Goal: Information Seeking & Learning: Learn about a topic

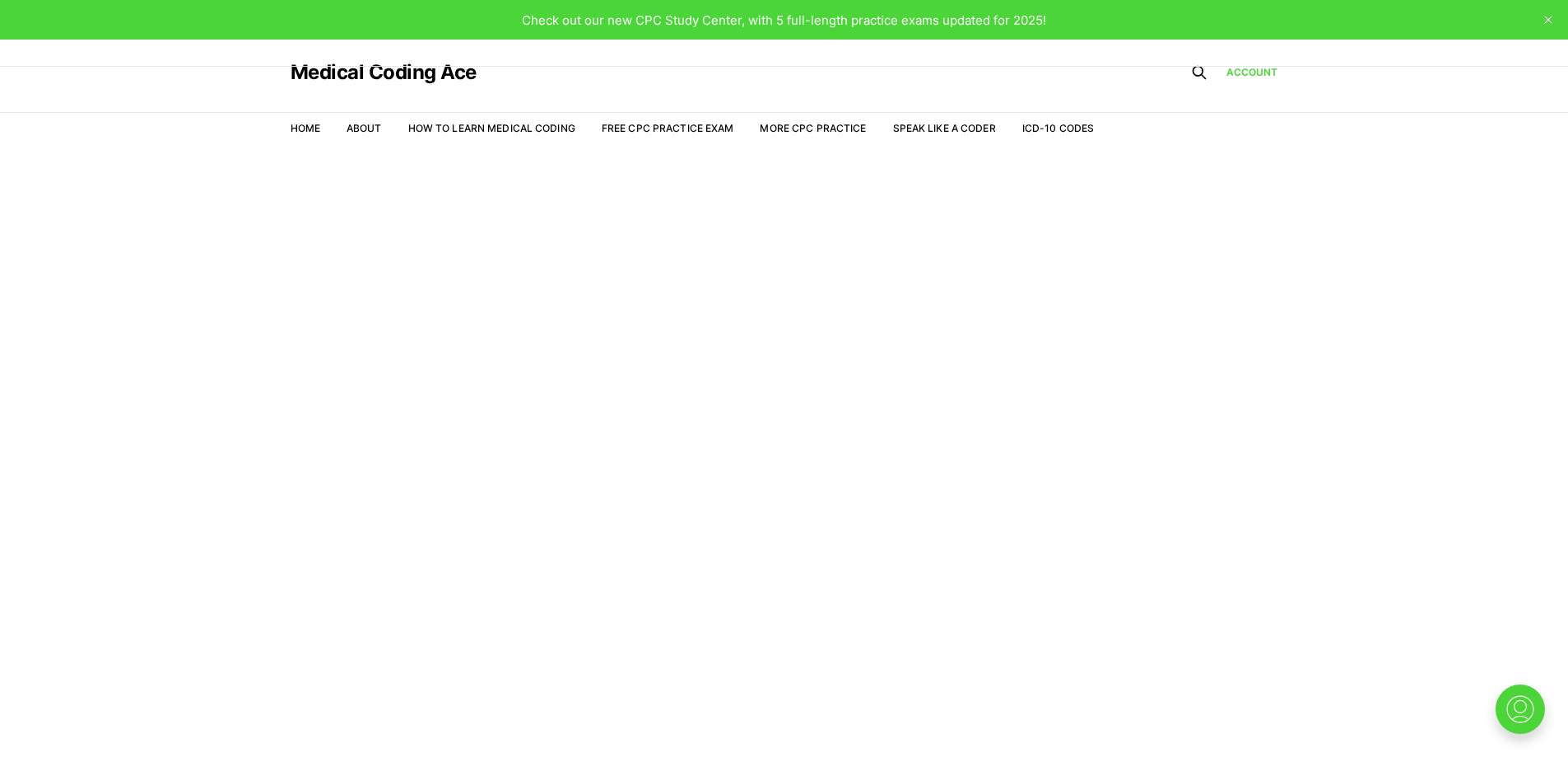
click at [710, 119] on nav "Home About How to Learn Medical Coding Free CPC Practice Exam More CPC Practice…" at bounding box center [692, 129] width 804 height 46
click at [710, 128] on link "Free CPC Practice Exam" at bounding box center [668, 128] width 133 height 12
click at [468, 134] on link "How to Learn Medical Coding" at bounding box center [492, 128] width 167 height 12
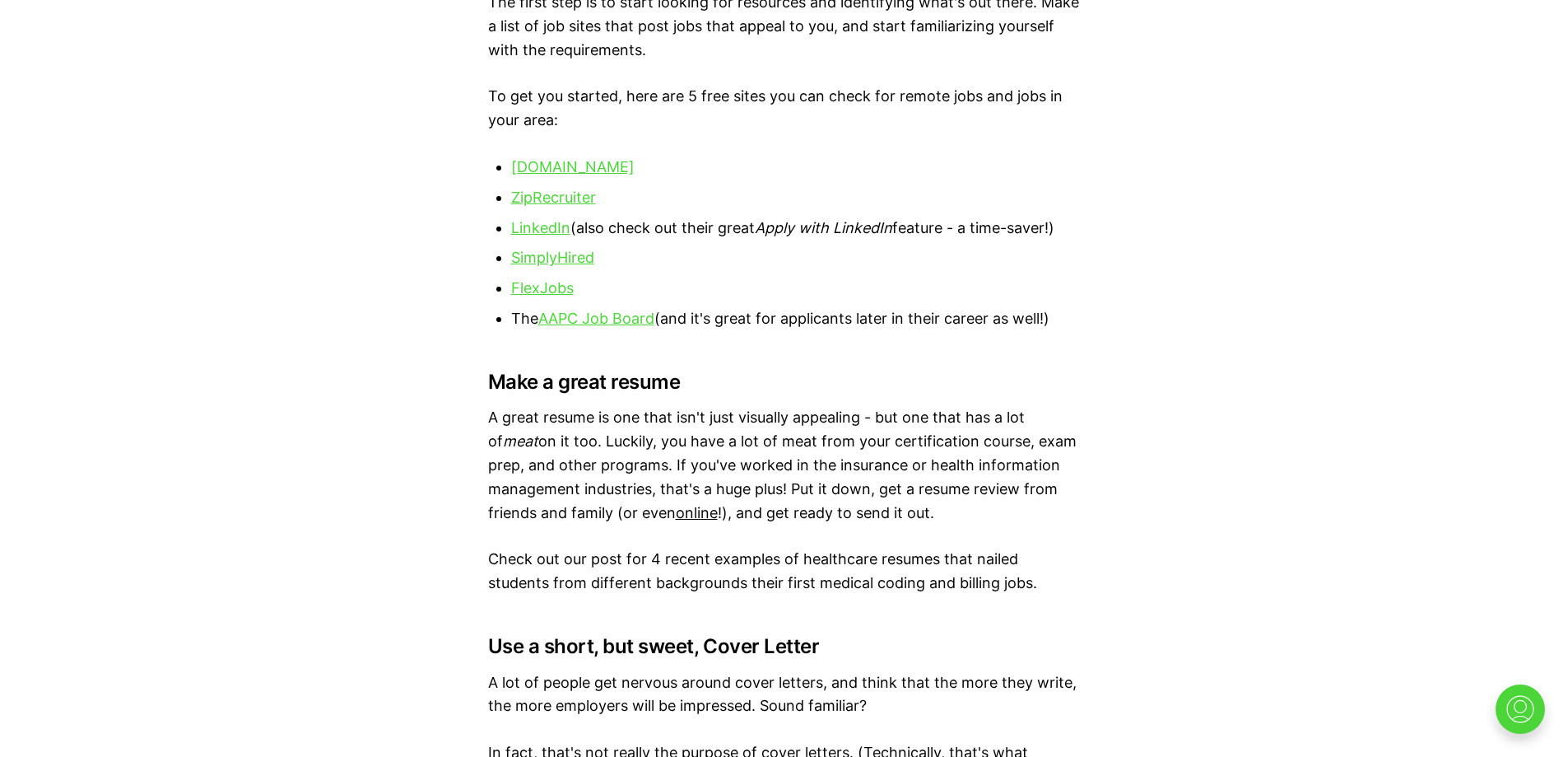
scroll to position [6589, 0]
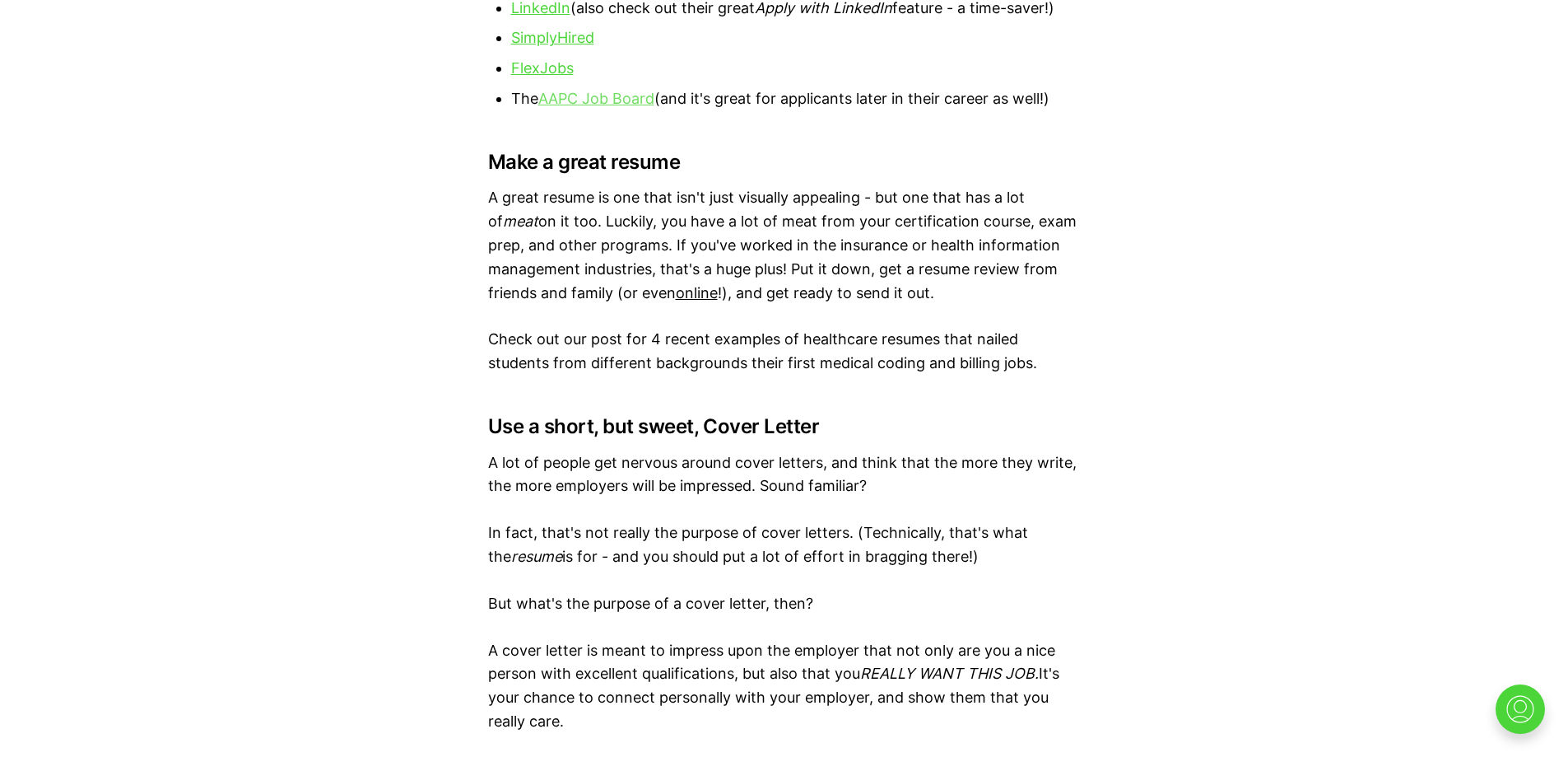
click at [586, 103] on link "AAPC Job Board" at bounding box center [597, 99] width 116 height 18
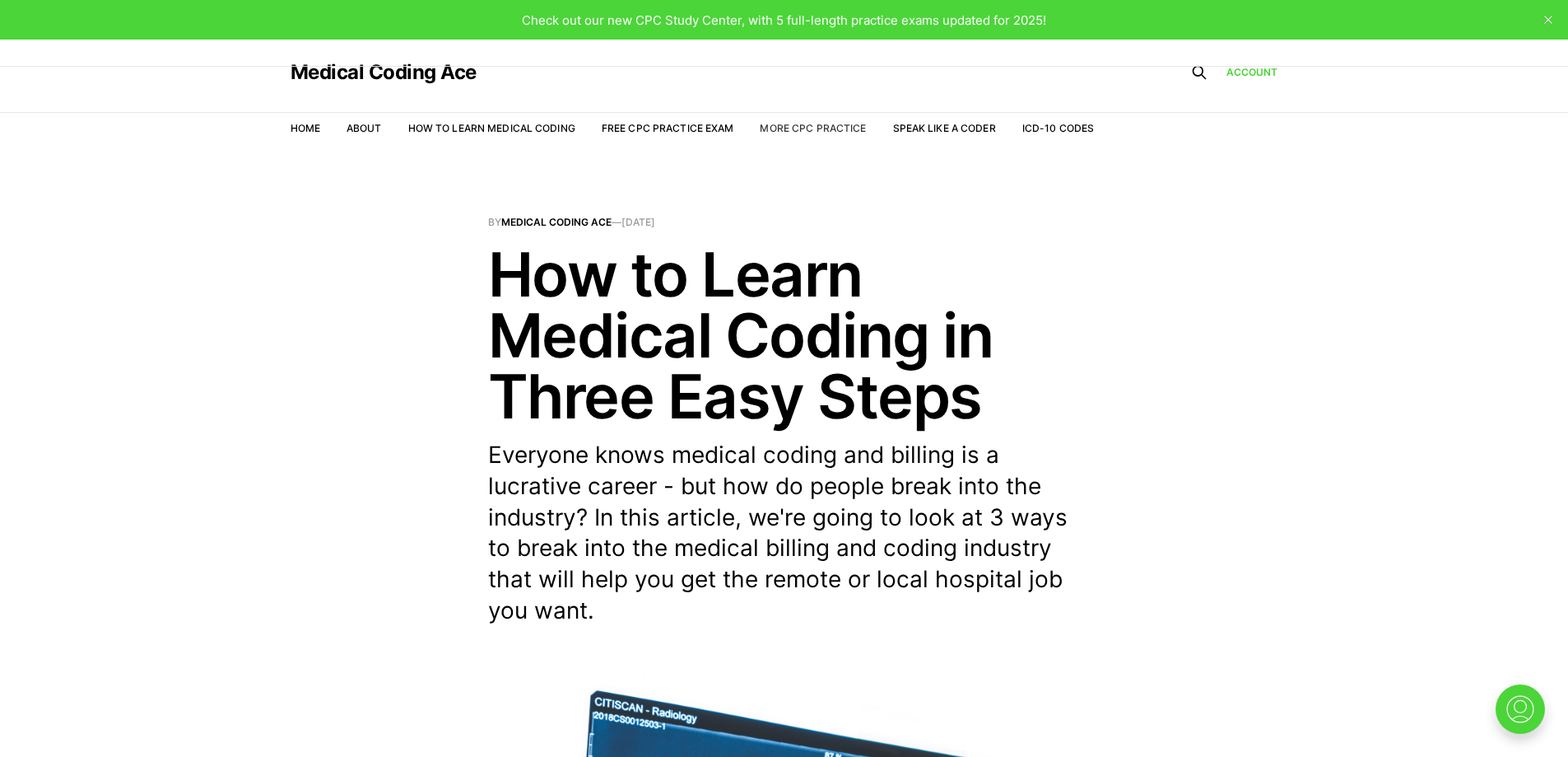
click at [774, 129] on link "More CPC Practice" at bounding box center [813, 128] width 106 height 12
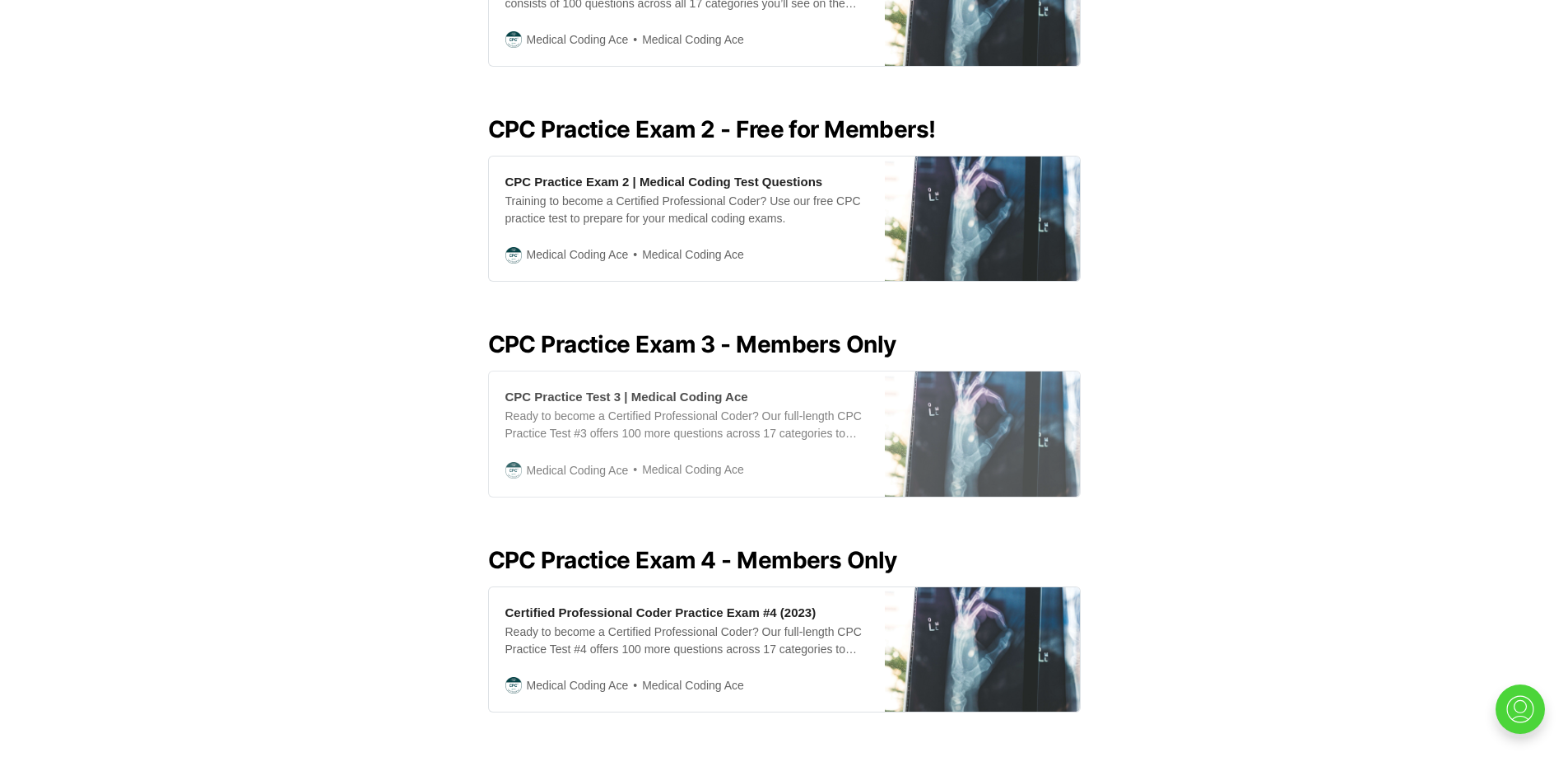
scroll to position [659, 0]
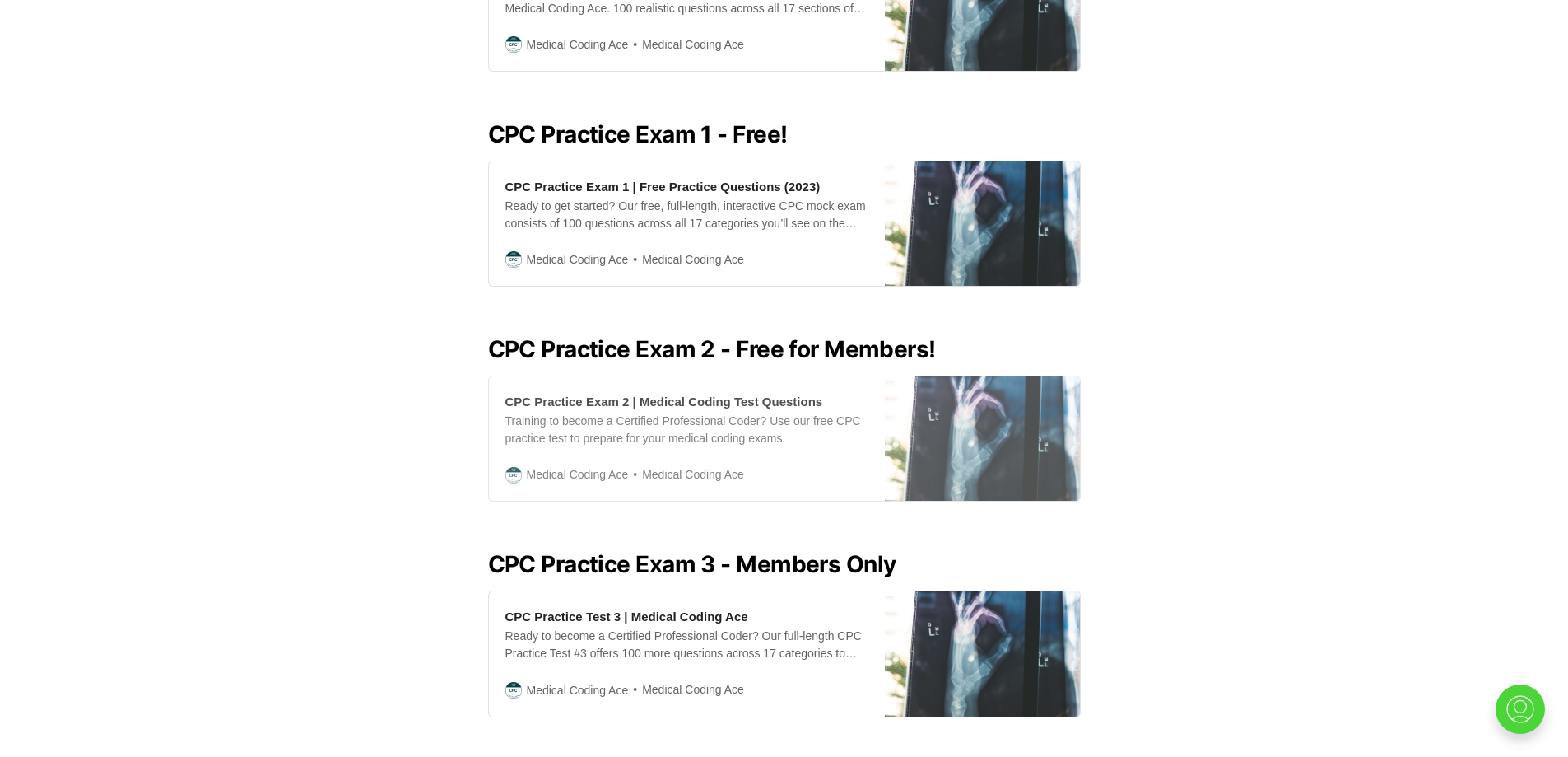
click at [729, 377] on div "CPC Practice Exam 2 | Medical Coding Test Questions Training to become a Certif…" at bounding box center [687, 438] width 396 height 124
click at [740, 377] on div "CPC Practice Exam 2 | Medical Coding Test Questions Training to become a Certif…" at bounding box center [687, 438] width 396 height 124
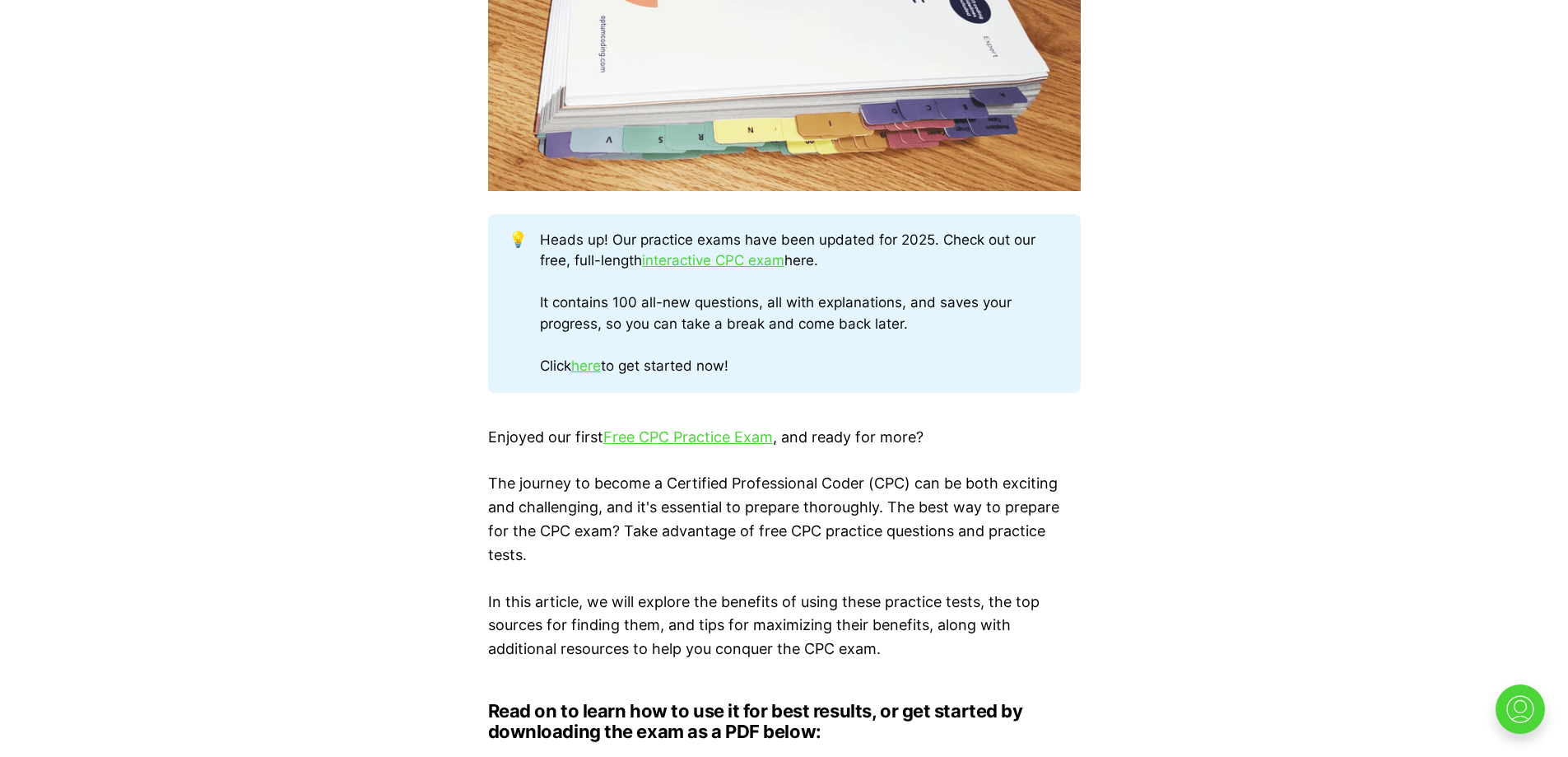
scroll to position [878, 0]
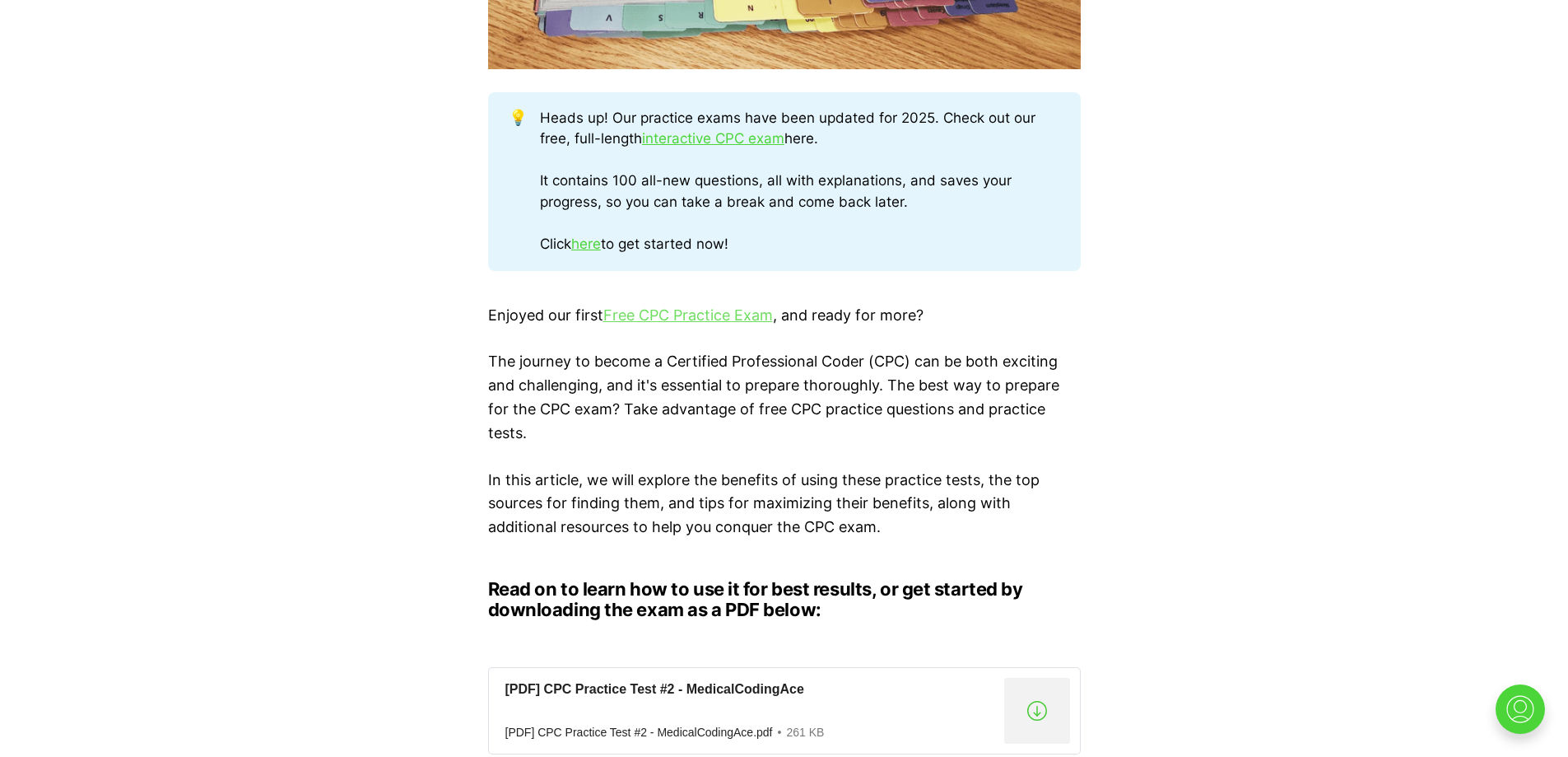
click at [747, 311] on link "Free CPC Practice Exam" at bounding box center [688, 315] width 170 height 18
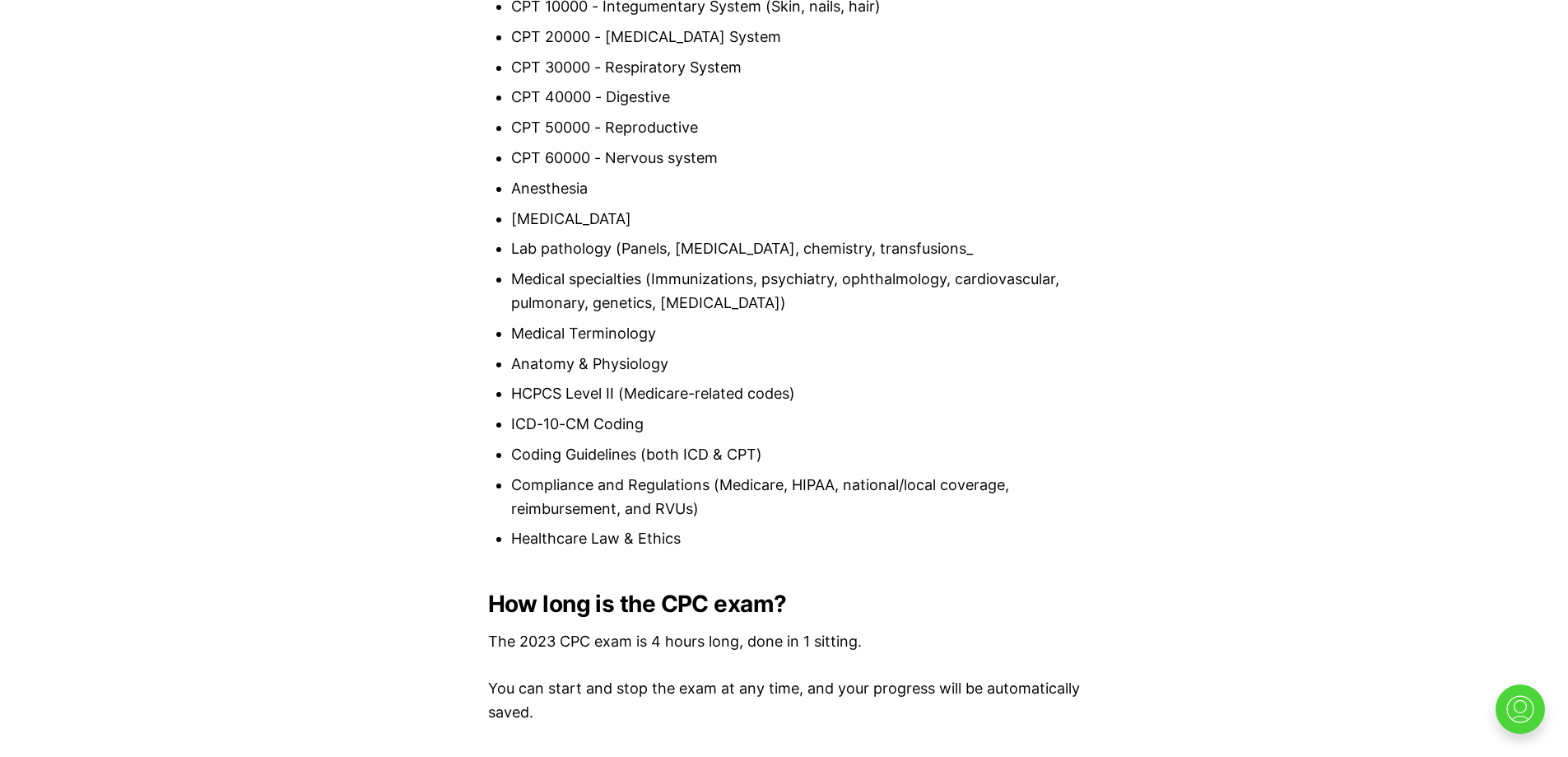
scroll to position [1757, 0]
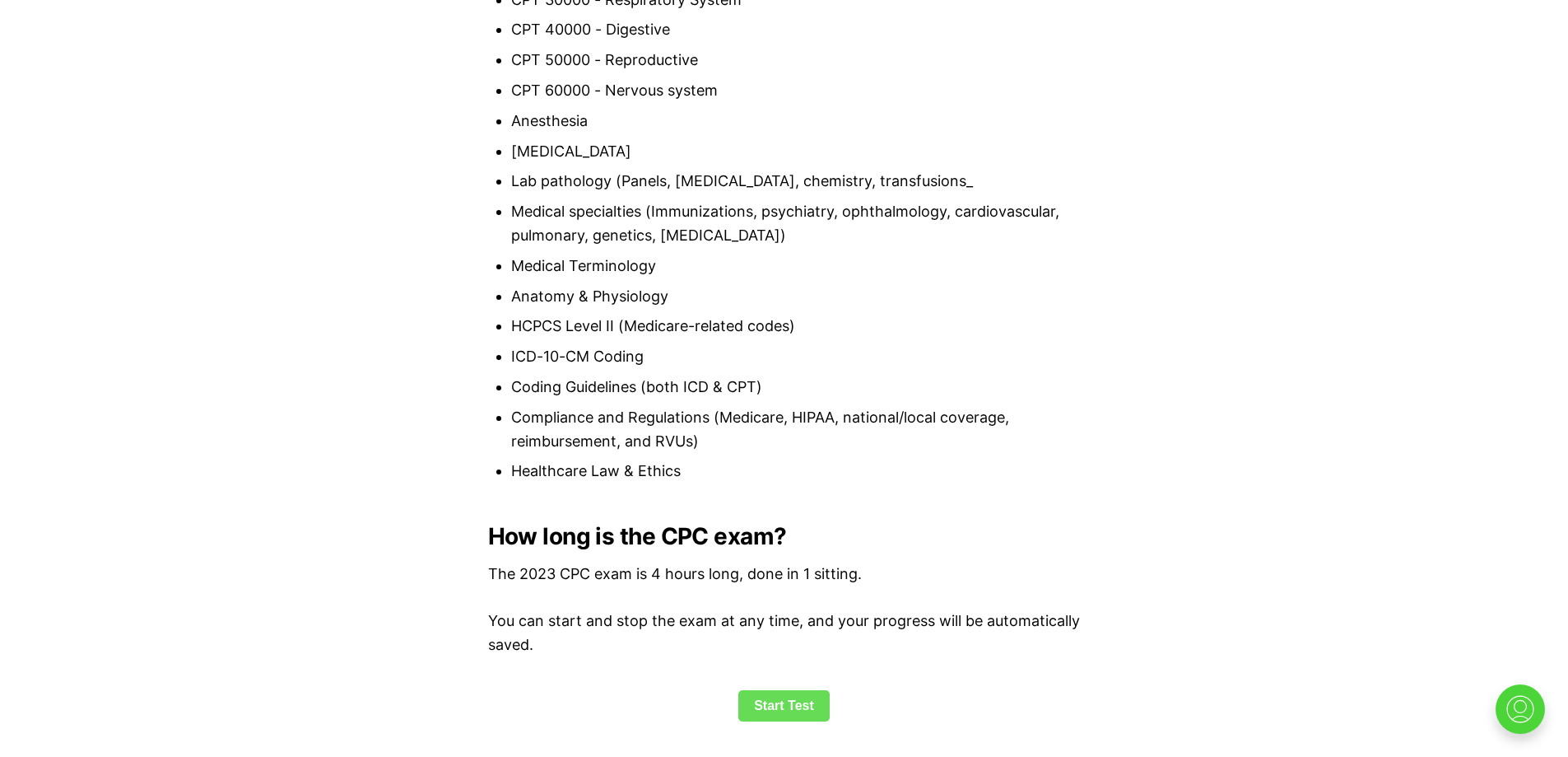
click at [773, 698] on link "Start Test" at bounding box center [784, 706] width 92 height 32
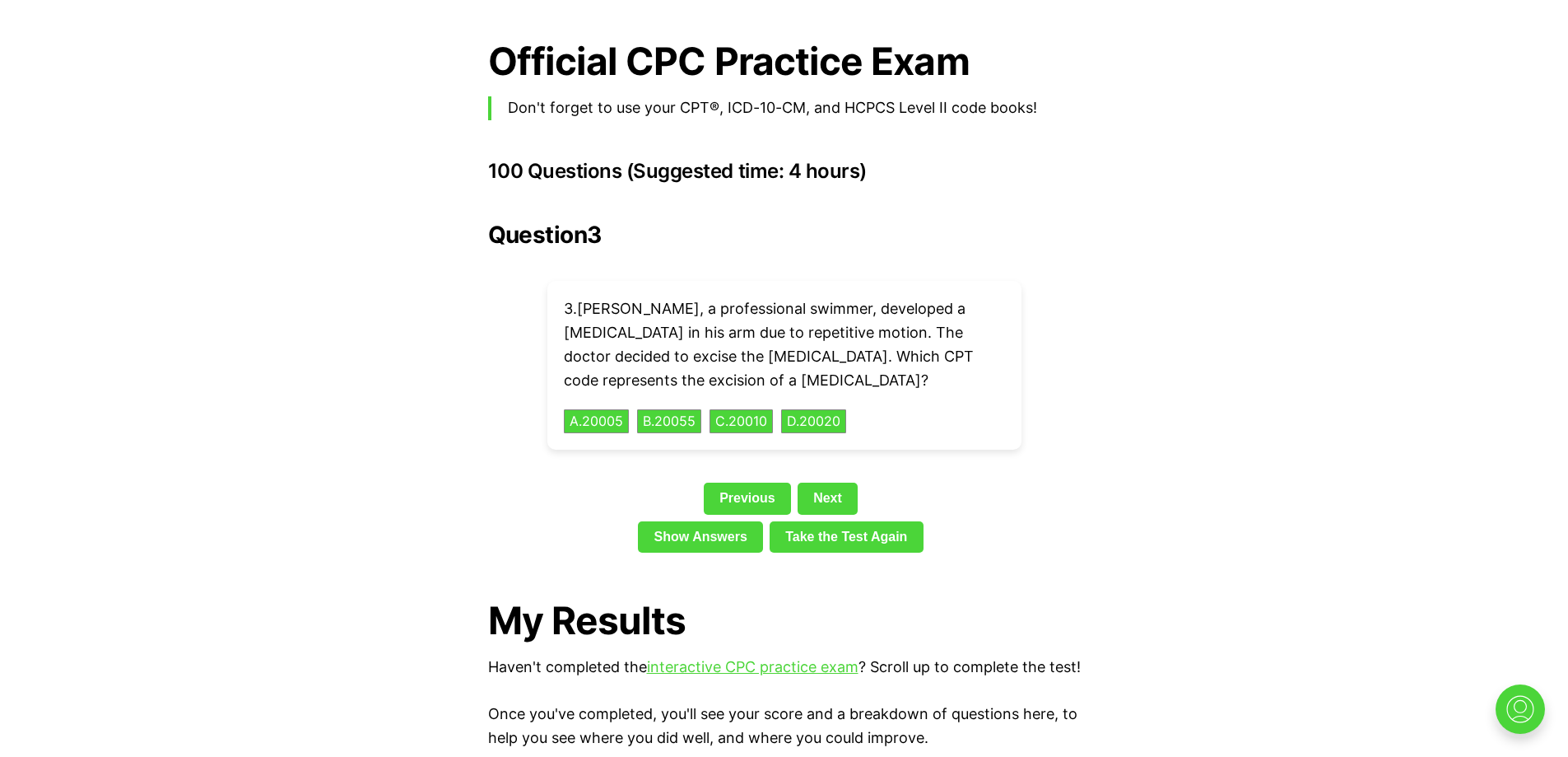
scroll to position [3555, 0]
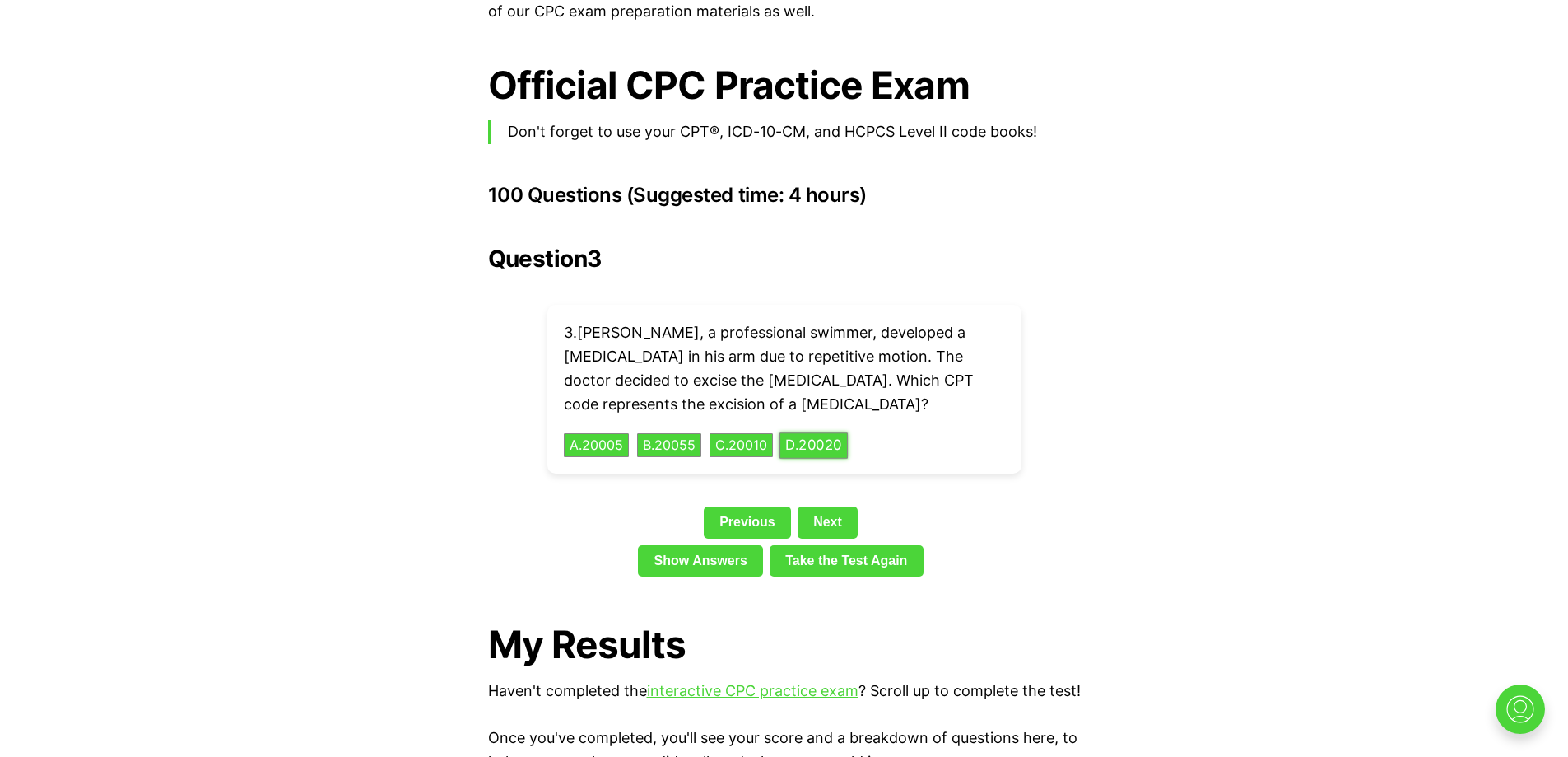
click at [825, 432] on button "D . 20020" at bounding box center [814, 445] width 69 height 26
click at [760, 393] on div "4 . Ella's doctor suspected she might have [MEDICAL_DATA]. He ordered a [MEDICA…" at bounding box center [784, 389] width 474 height 169
click at [724, 506] on link "Previous" at bounding box center [747, 522] width 87 height 32
click at [768, 506] on link "Previous" at bounding box center [747, 522] width 87 height 32
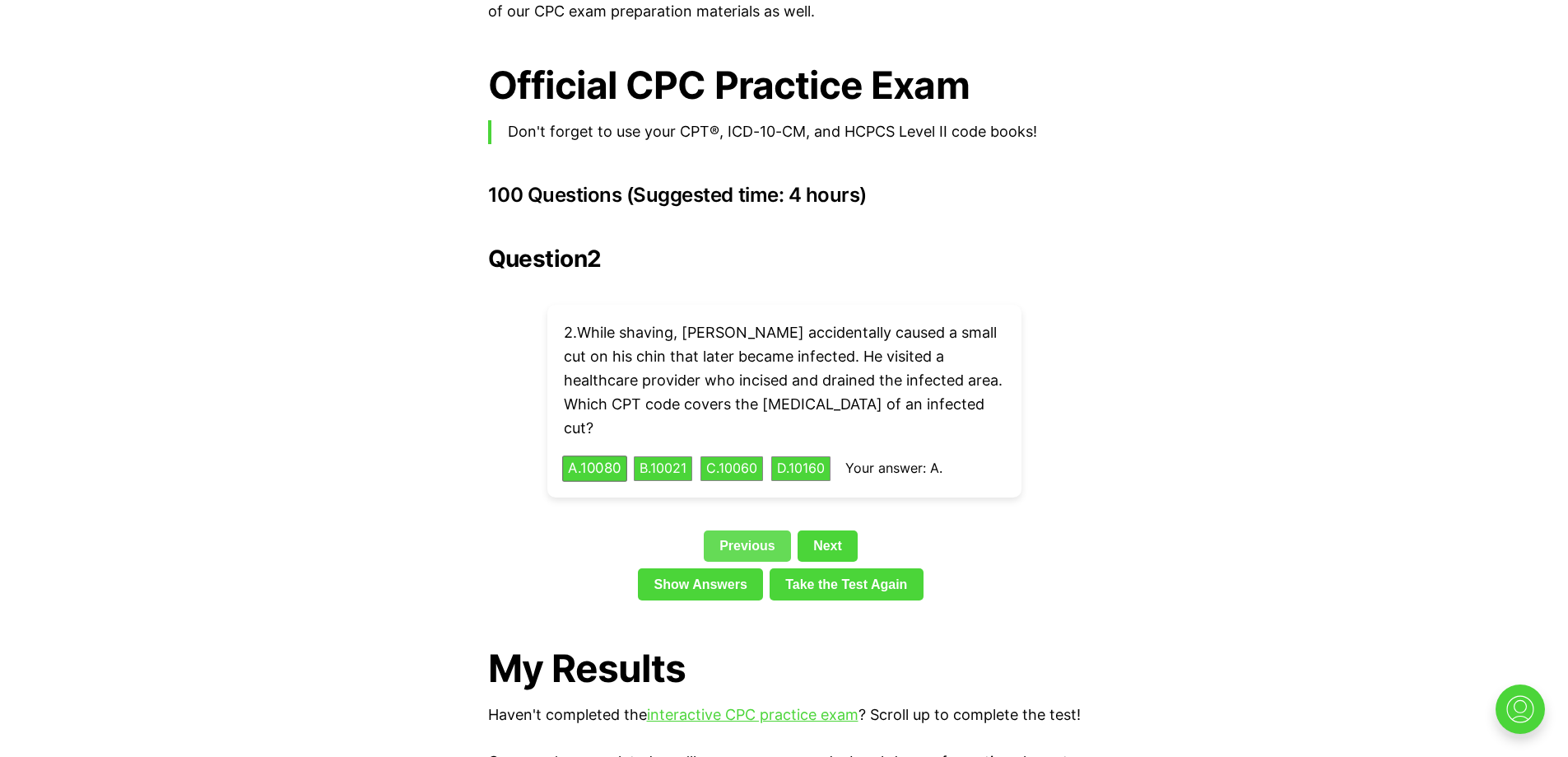
click at [748, 531] on link "Previous" at bounding box center [747, 547] width 87 height 32
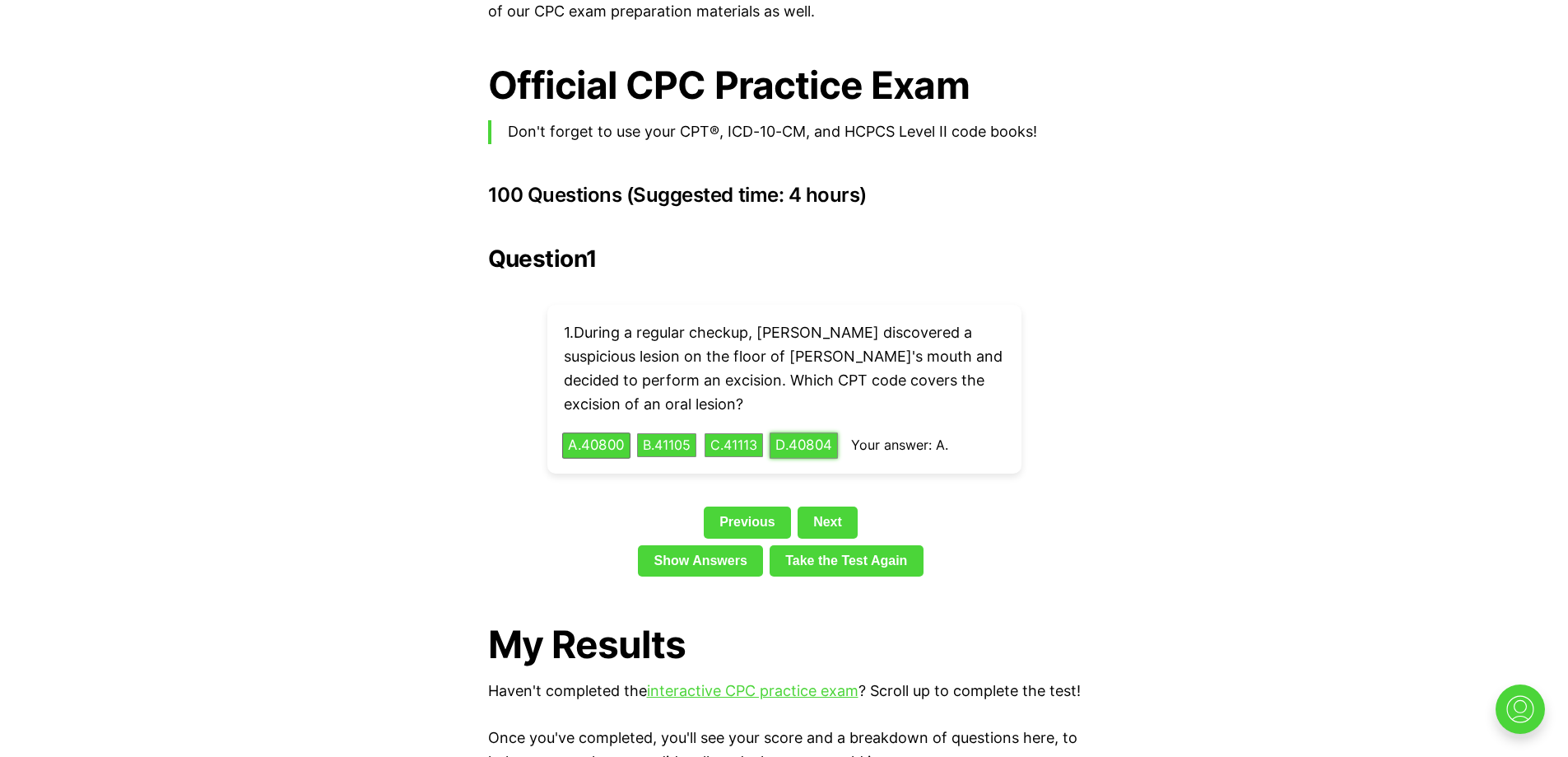
click at [833, 432] on button "D . 40804" at bounding box center [804, 445] width 69 height 26
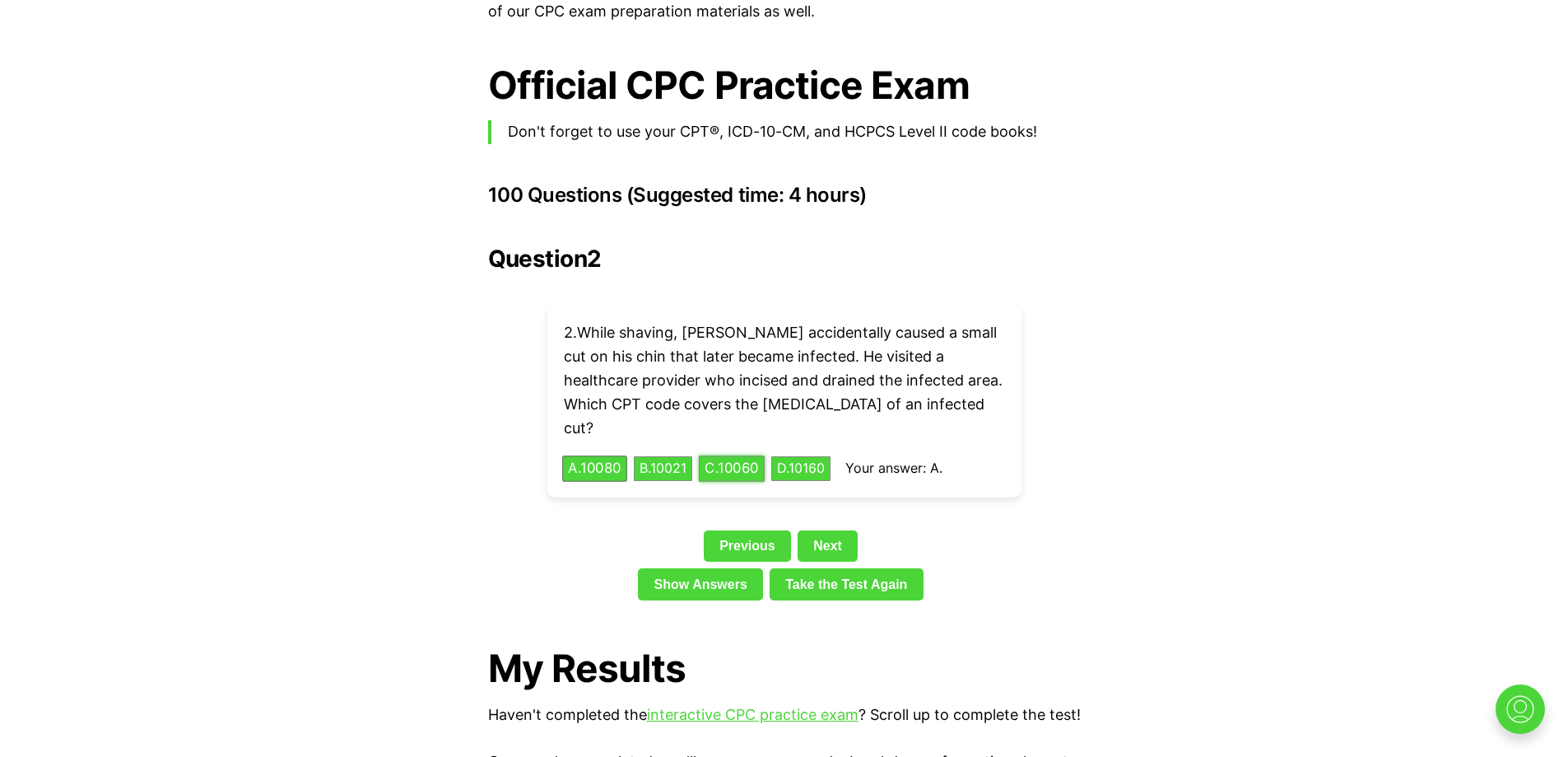
click at [730, 456] on button "C . 10060" at bounding box center [731, 468] width 66 height 26
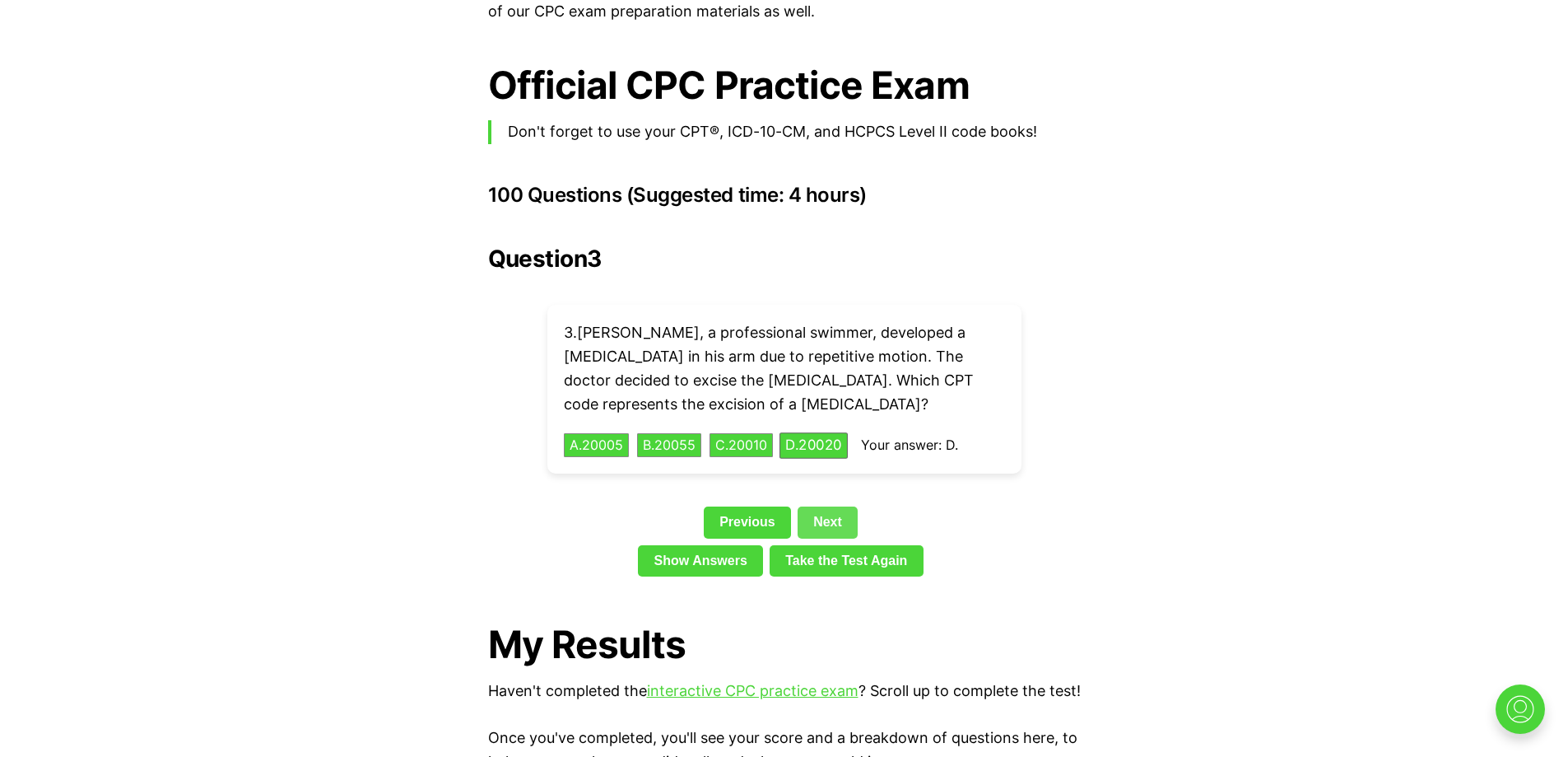
click at [839, 506] on link "Next" at bounding box center [828, 522] width 60 height 32
click at [627, 432] on button "A . 83036" at bounding box center [597, 445] width 69 height 26
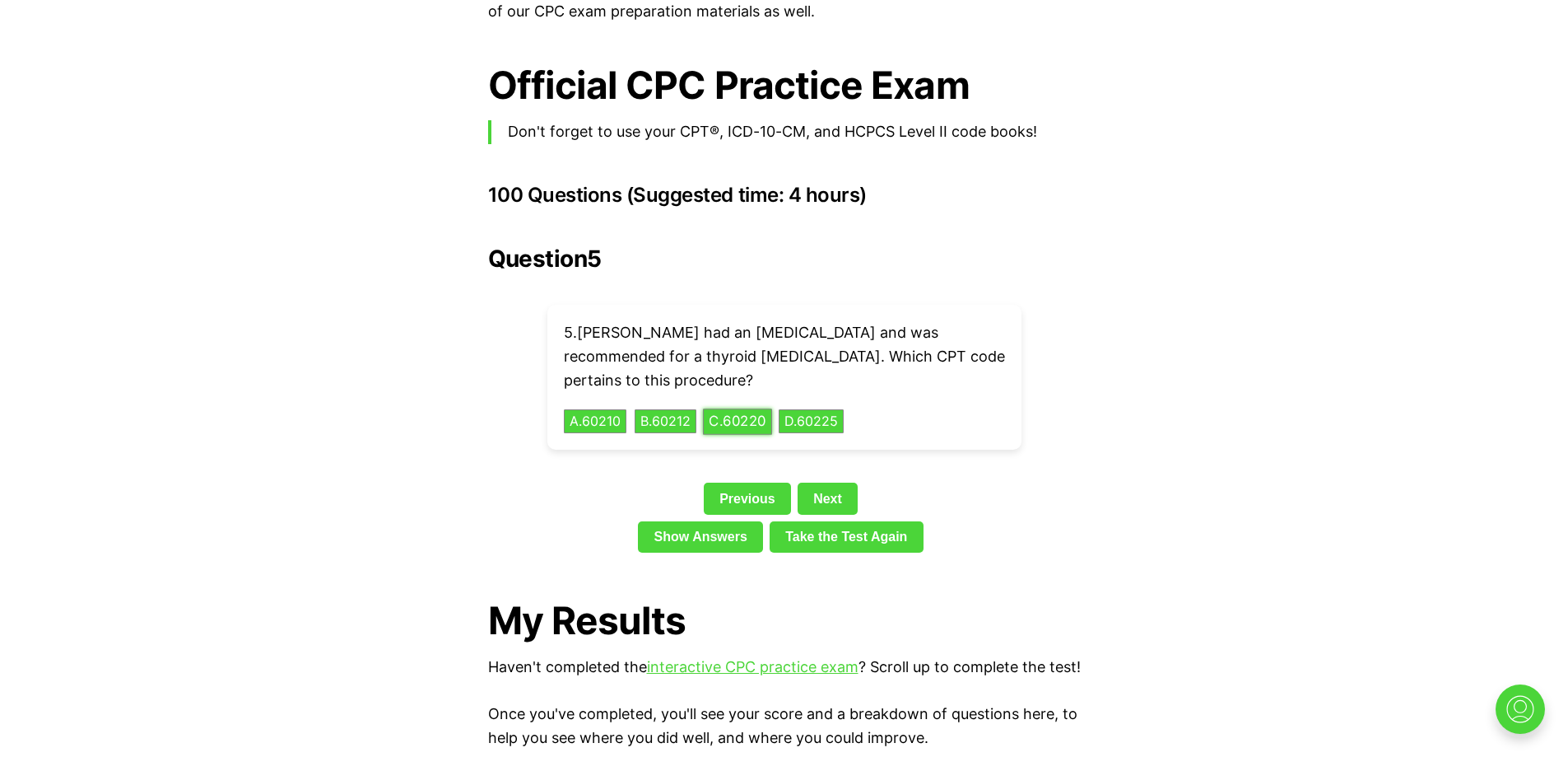
click at [760, 408] on button "C . 60220" at bounding box center [737, 421] width 70 height 26
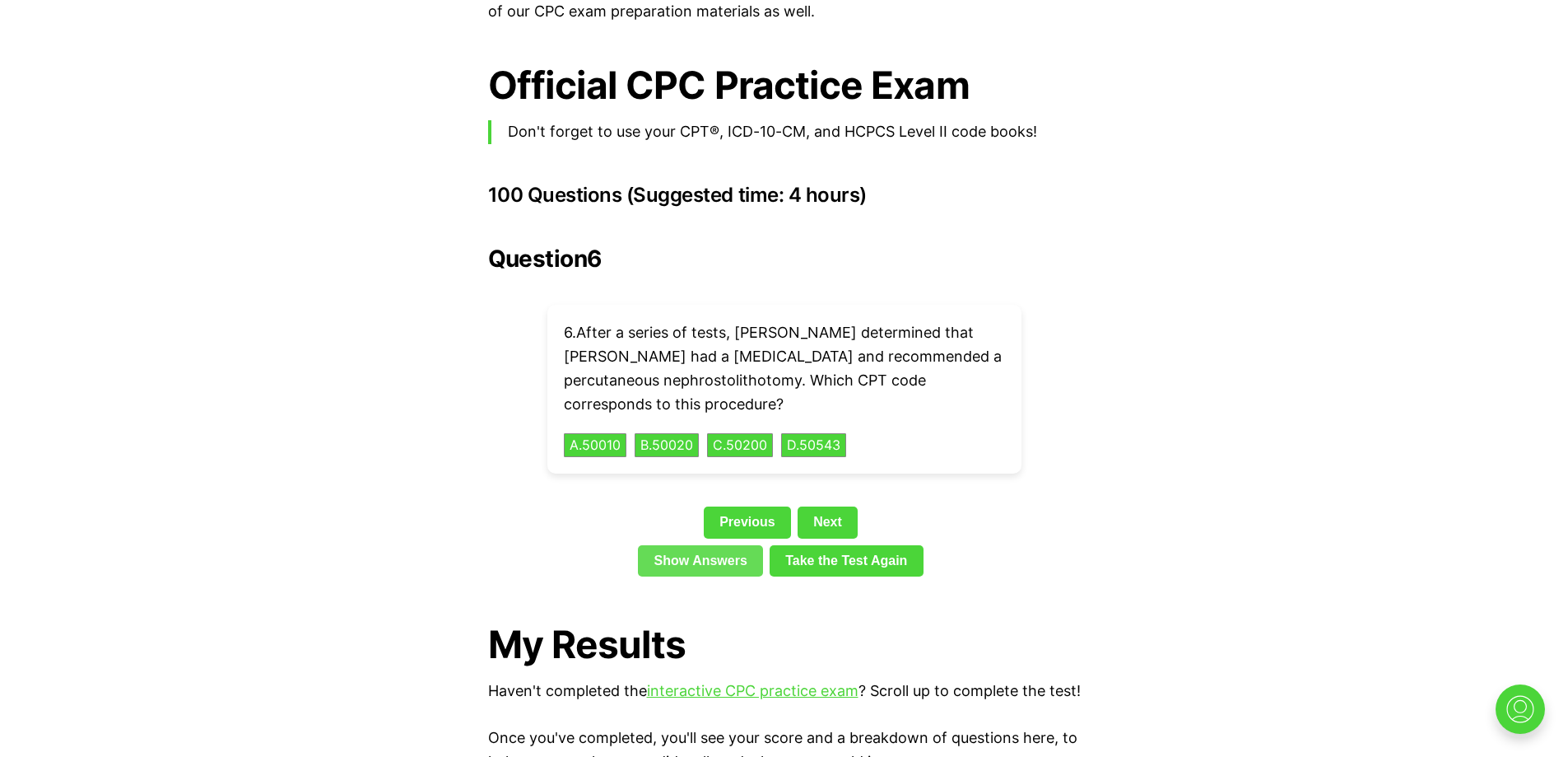
click at [729, 545] on link "Show Answers" at bounding box center [700, 561] width 125 height 32
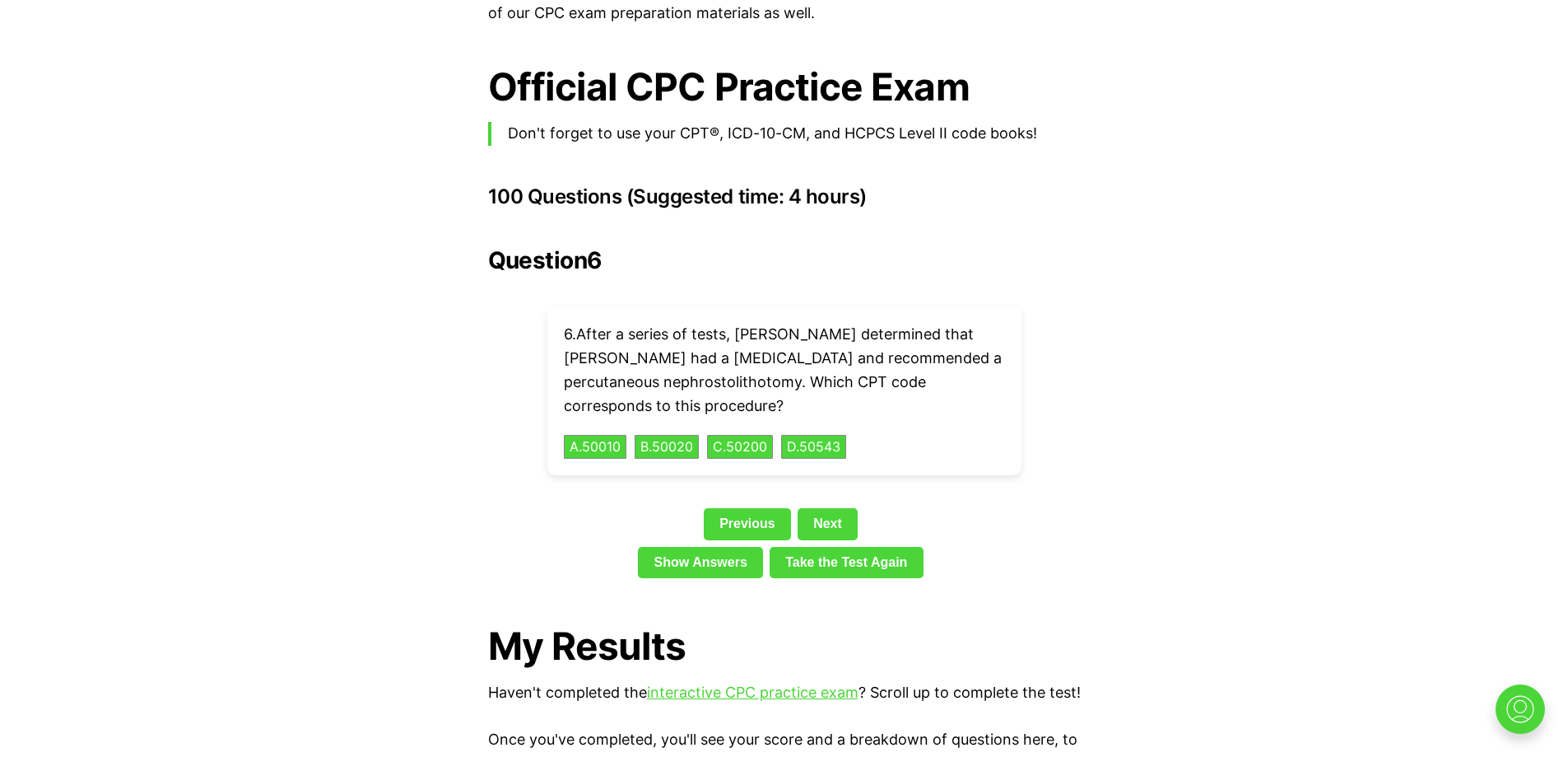
scroll to position [3534, 0]
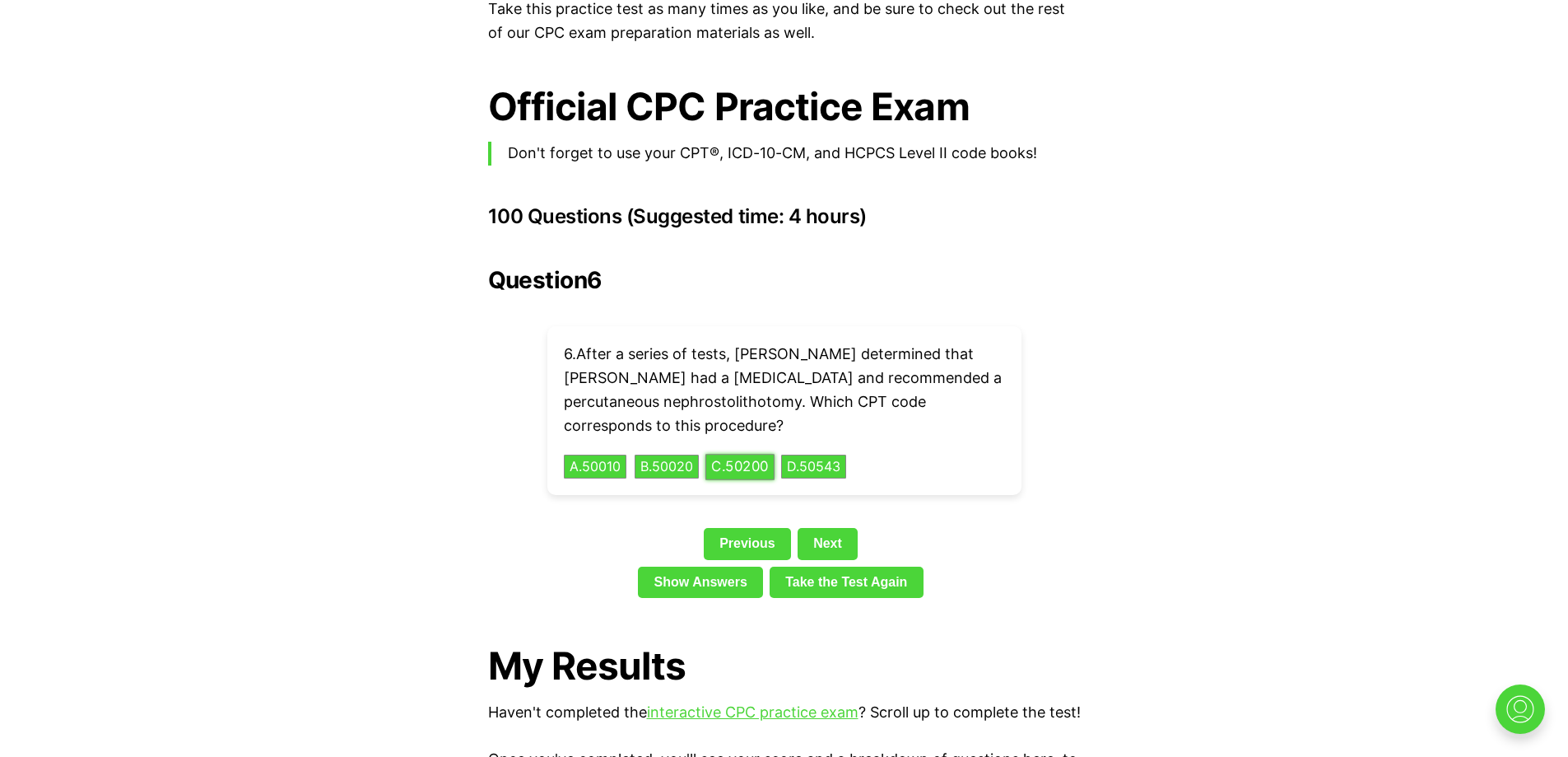
click at [733, 454] on button "C . 50200" at bounding box center [740, 467] width 70 height 26
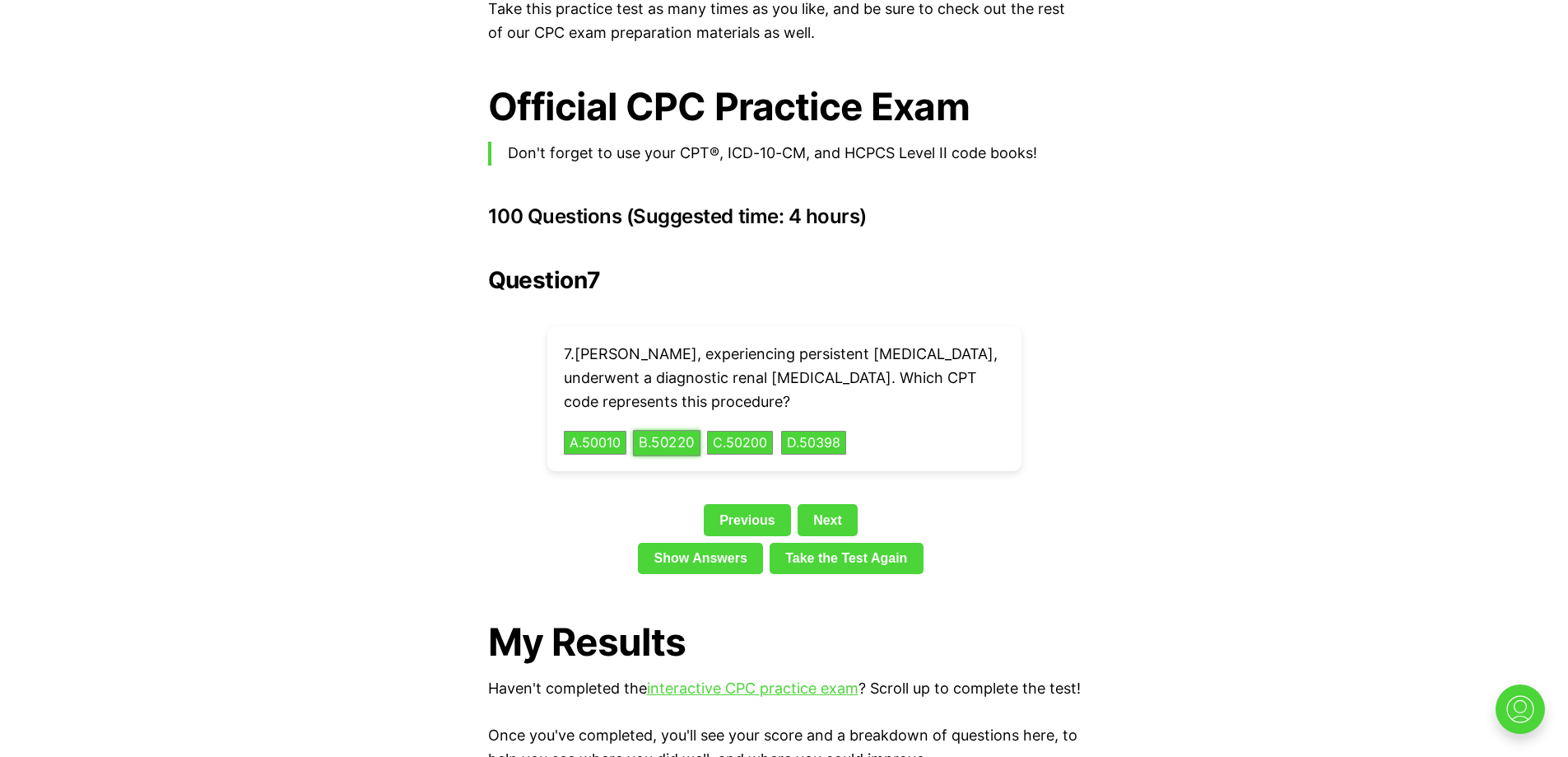
click at [685, 430] on button "B . 50220" at bounding box center [667, 442] width 68 height 26
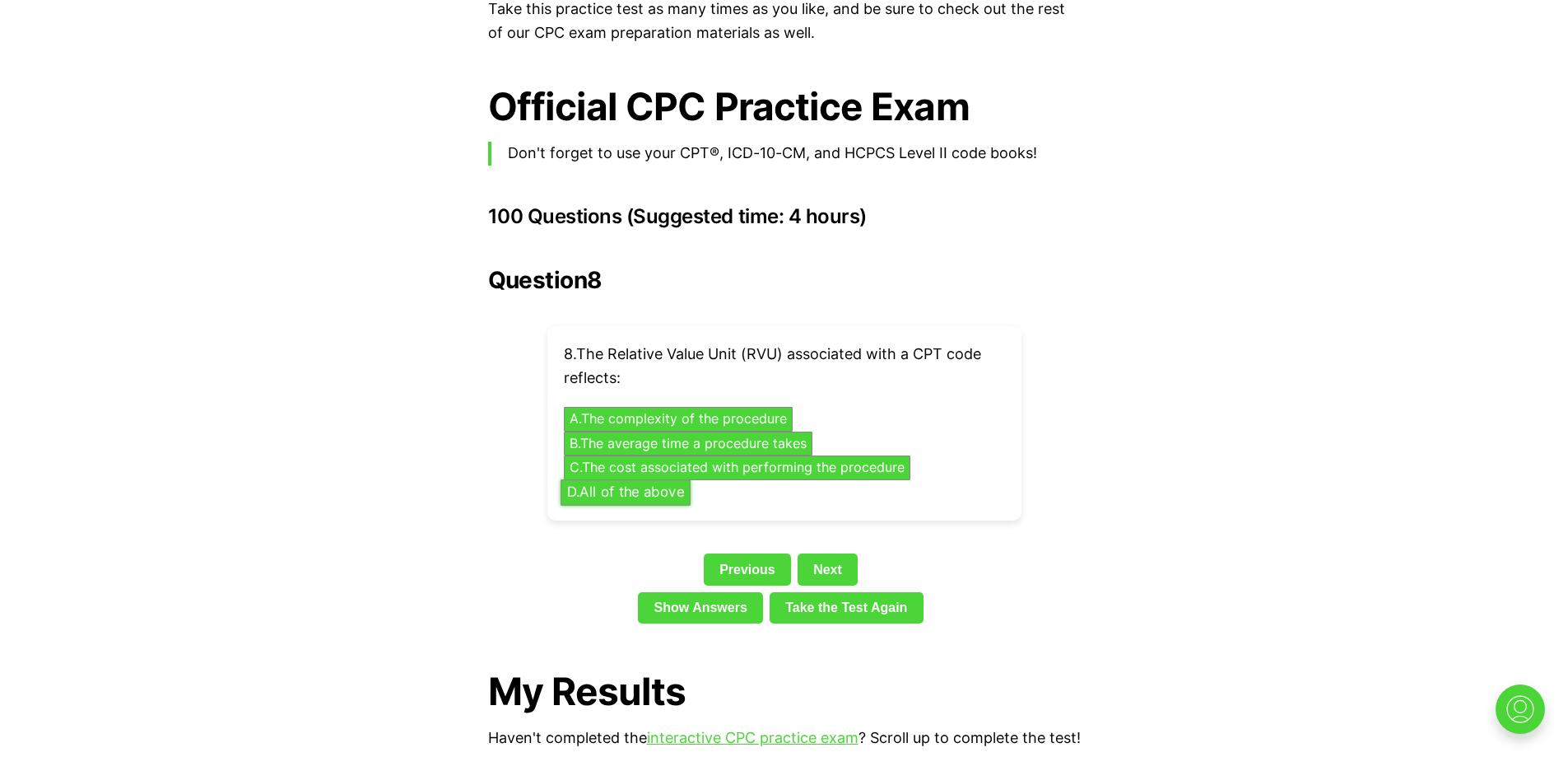
click at [635, 480] on button "D . All of the above" at bounding box center [626, 492] width 130 height 26
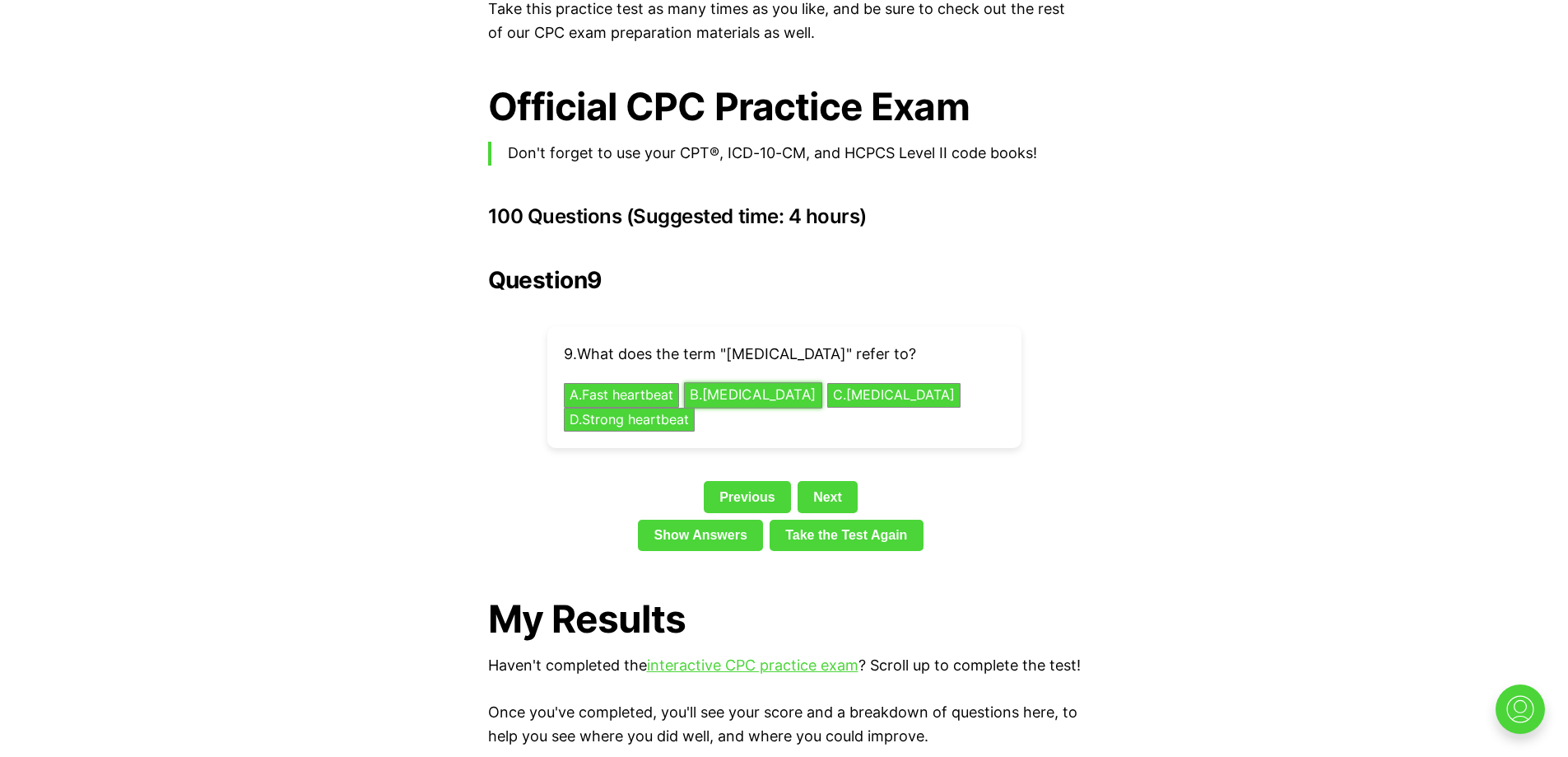
click at [794, 383] on button "B . [MEDICAL_DATA]" at bounding box center [753, 395] width 138 height 26
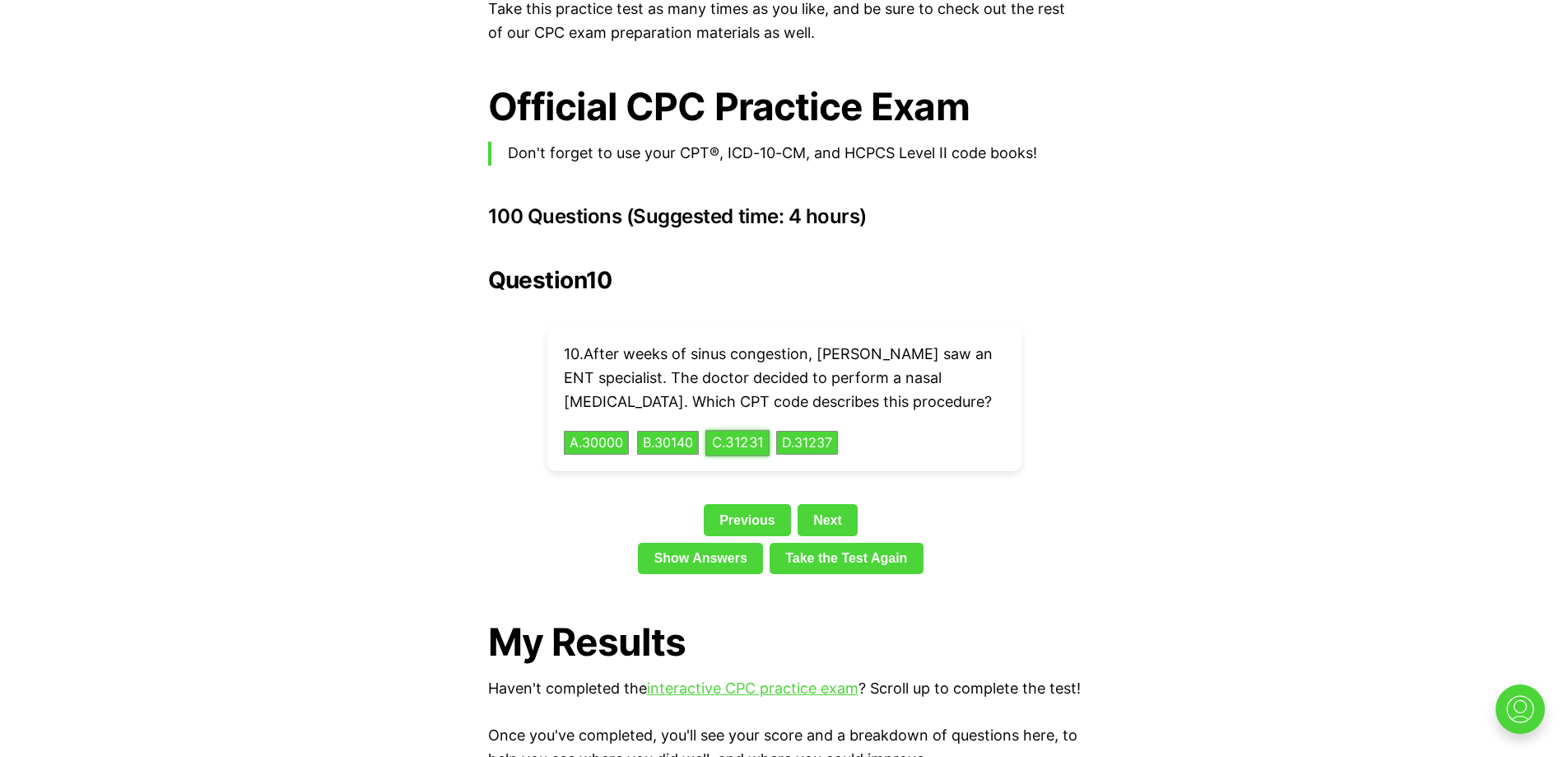
drag, startPoint x: 765, startPoint y: 410, endPoint x: 793, endPoint y: 426, distance: 32.2
click at [765, 430] on button "C . 31231" at bounding box center [737, 442] width 64 height 26
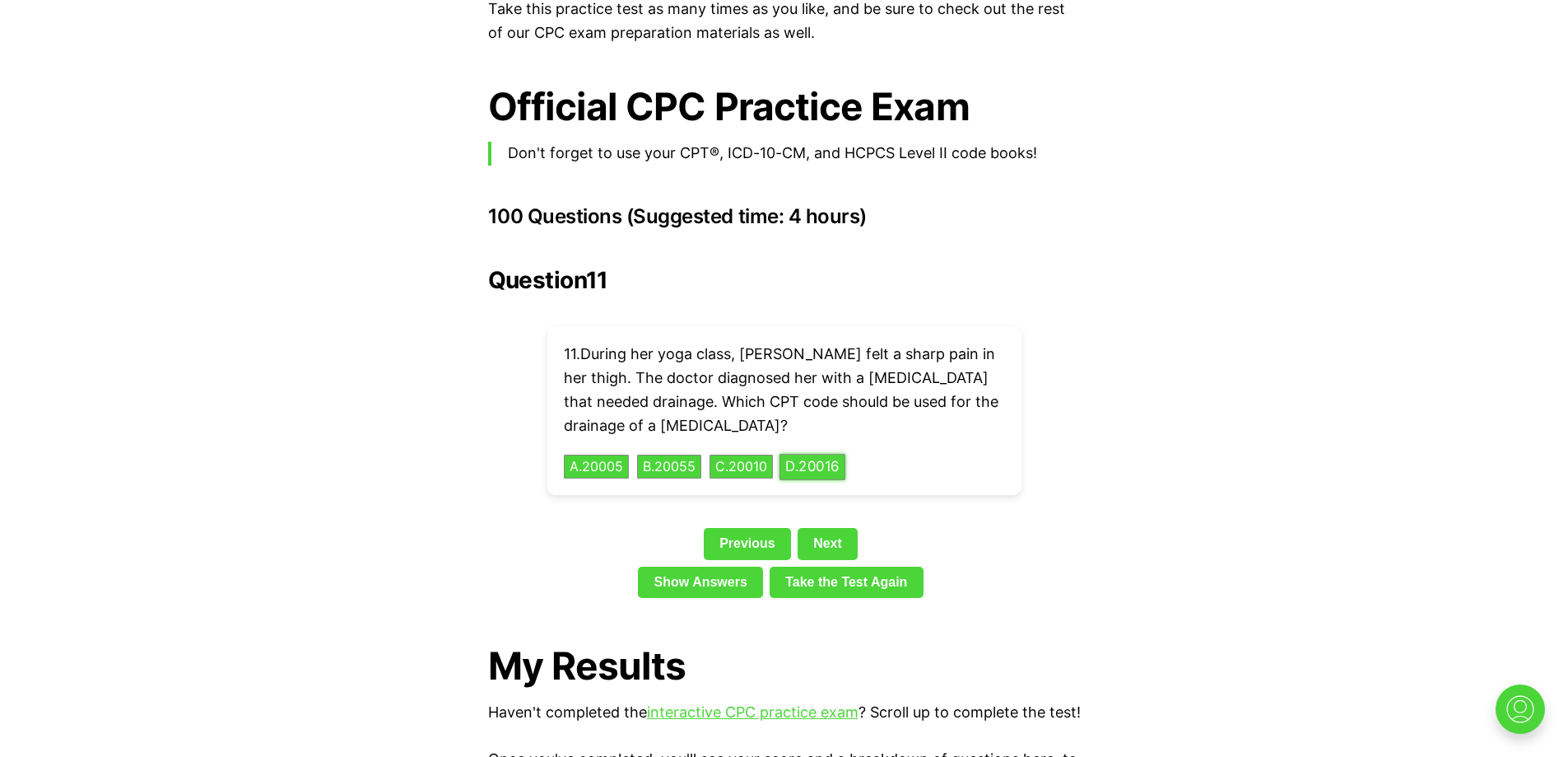
click at [834, 454] on button "D . 20016" at bounding box center [812, 467] width 66 height 26
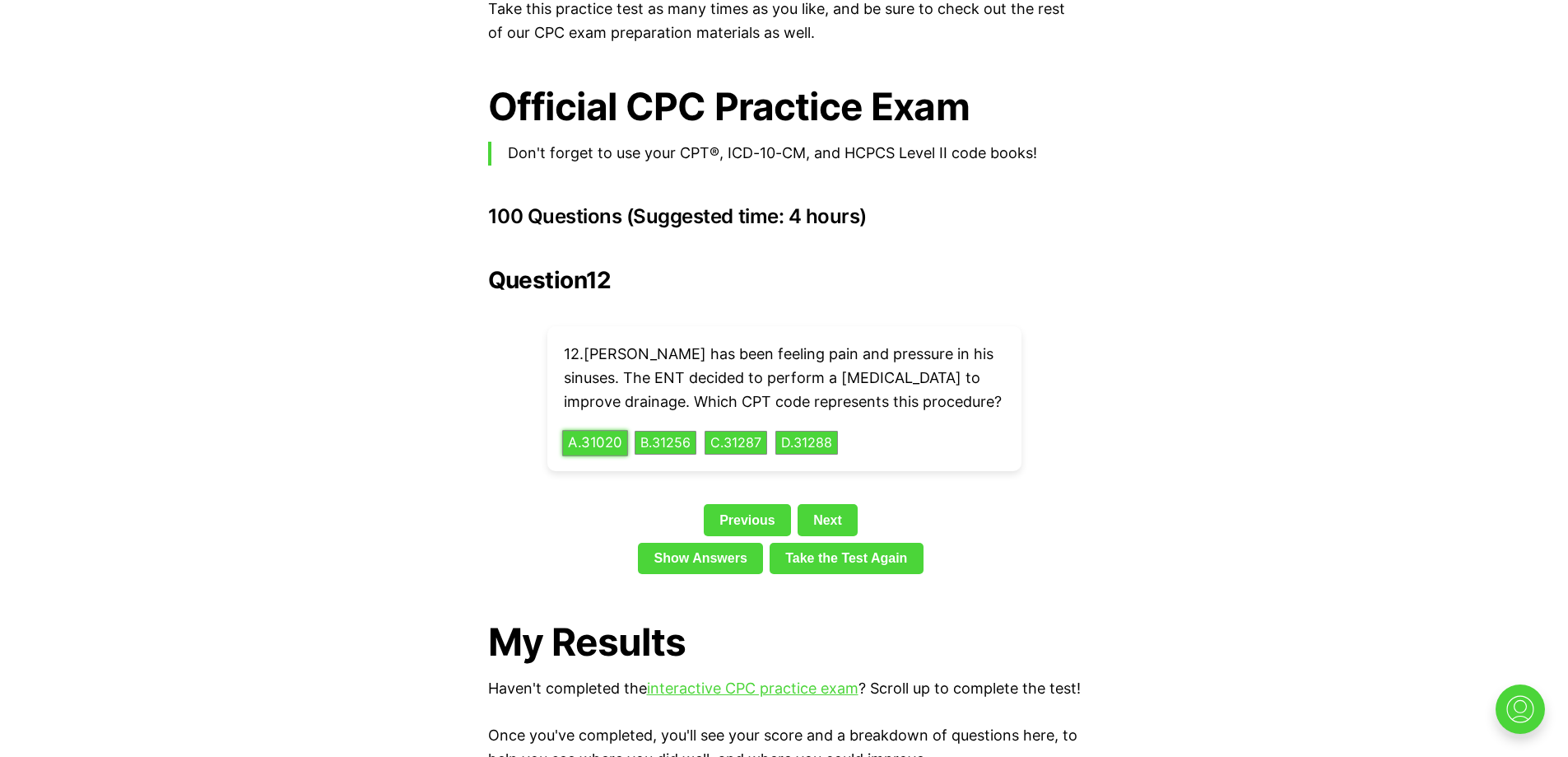
click at [612, 429] on div "12 . [PERSON_NAME] has been feeling pain and pressure in his sinuses. The ENT d…" at bounding box center [784, 399] width 474 height 145
click at [604, 430] on button "A . 31020" at bounding box center [595, 442] width 66 height 26
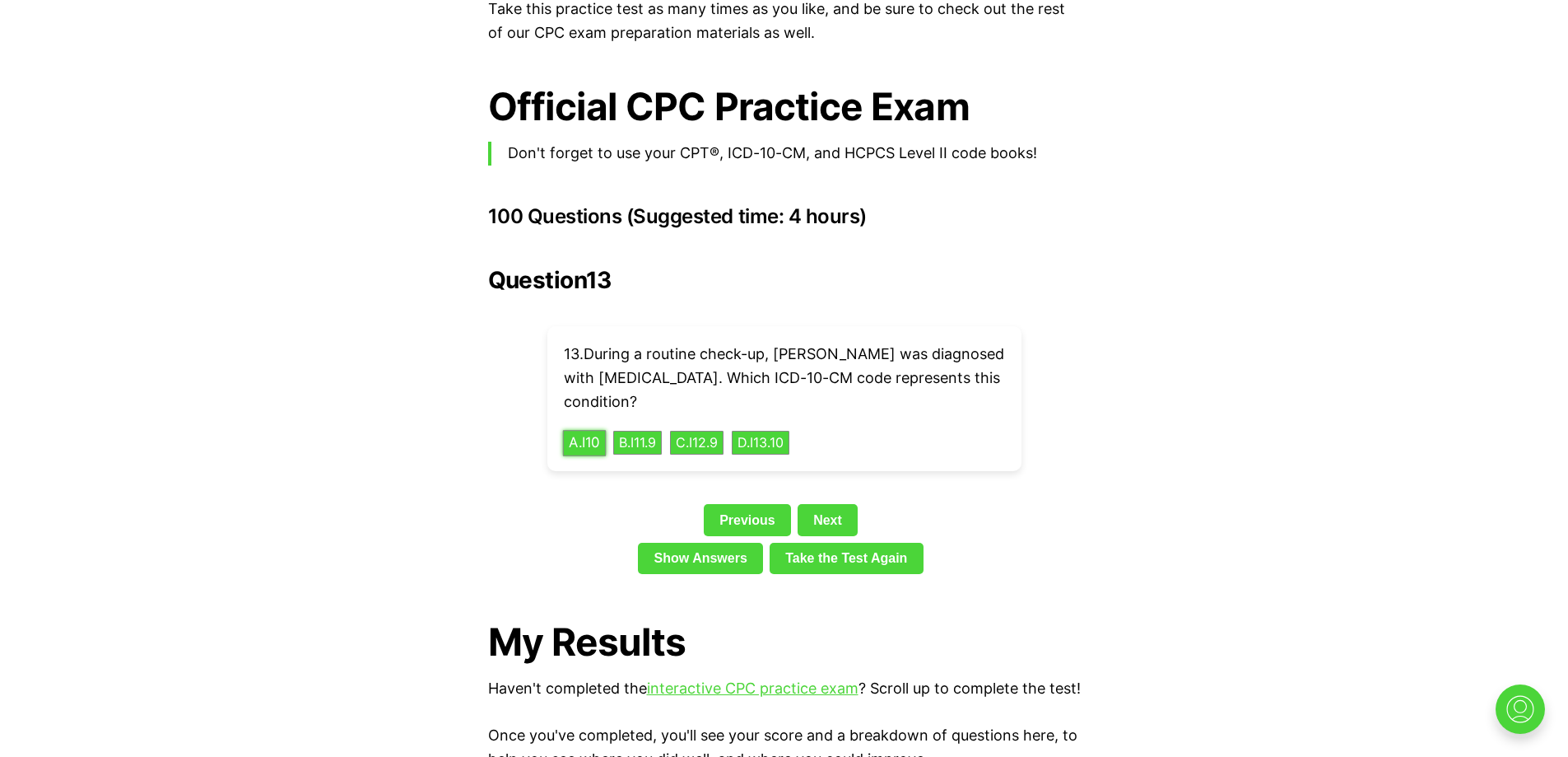
click at [583, 430] on button "A . I10" at bounding box center [584, 442] width 44 height 26
click at [700, 430] on button "B . 60240" at bounding box center [667, 442] width 68 height 26
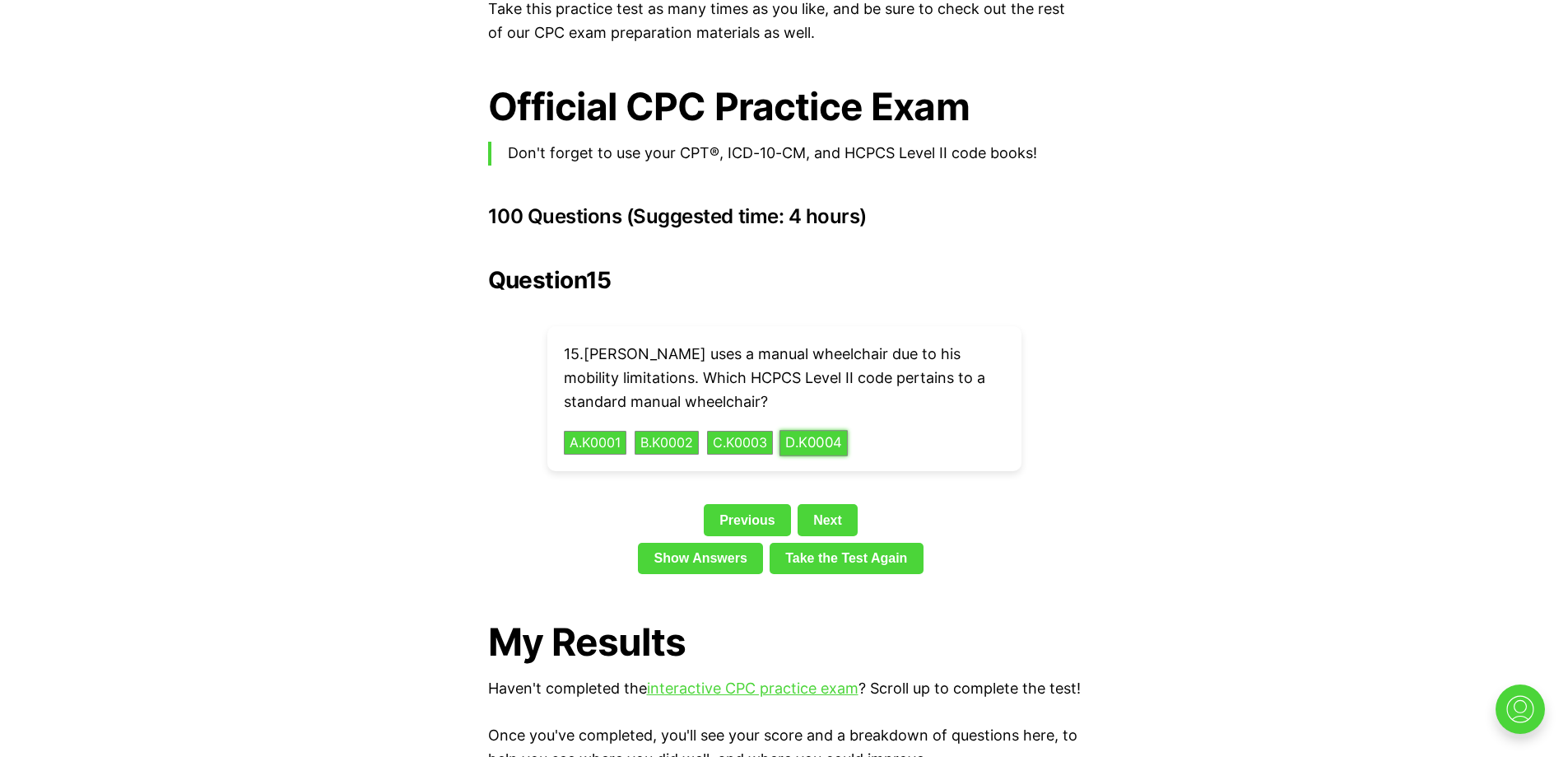
click at [848, 430] on button "D . K0004" at bounding box center [814, 442] width 69 height 26
click at [604, 430] on button "A . 73110" at bounding box center [593, 442] width 62 height 26
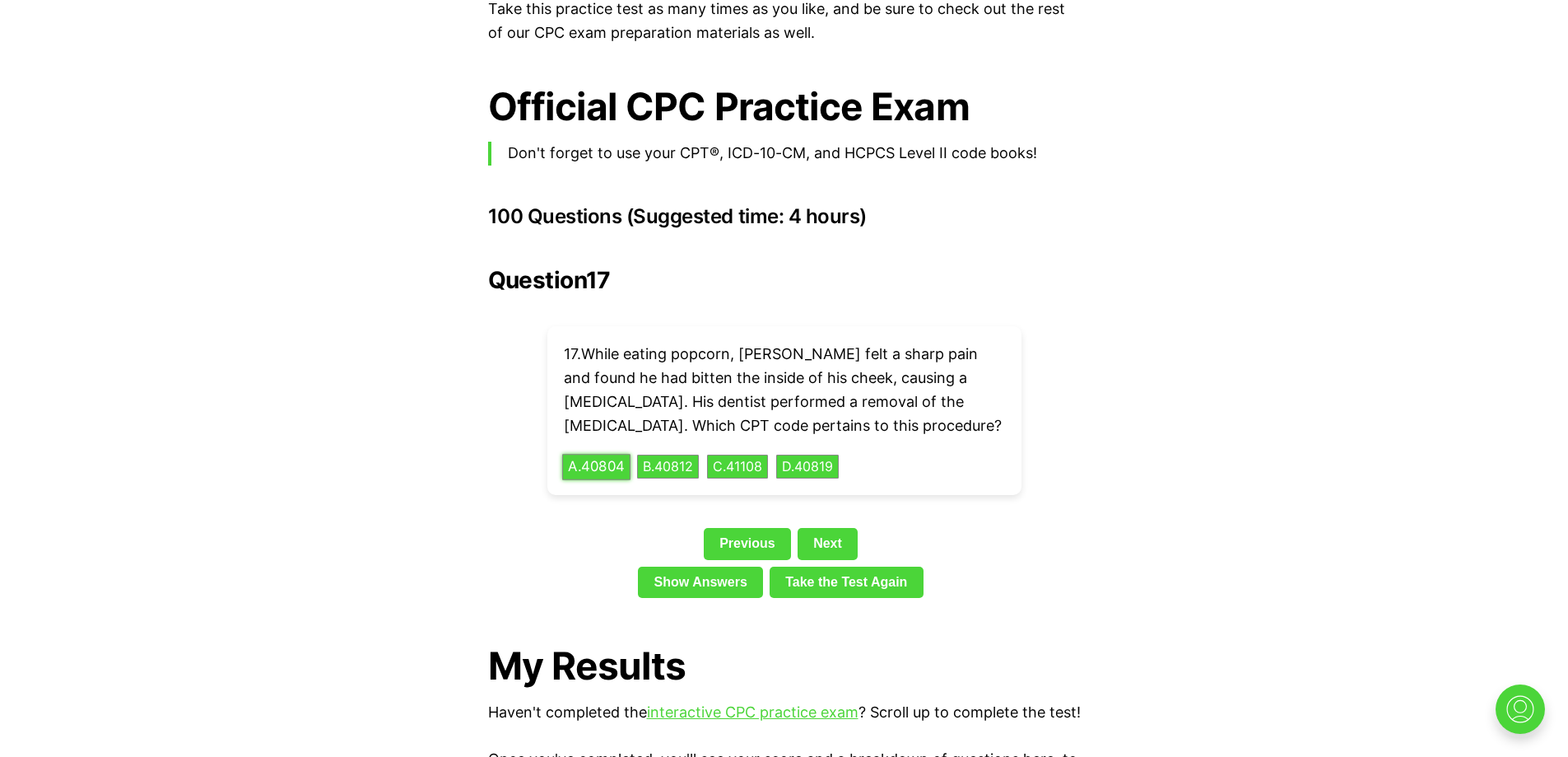
click at [608, 454] on button "A . 40804" at bounding box center [597, 467] width 69 height 26
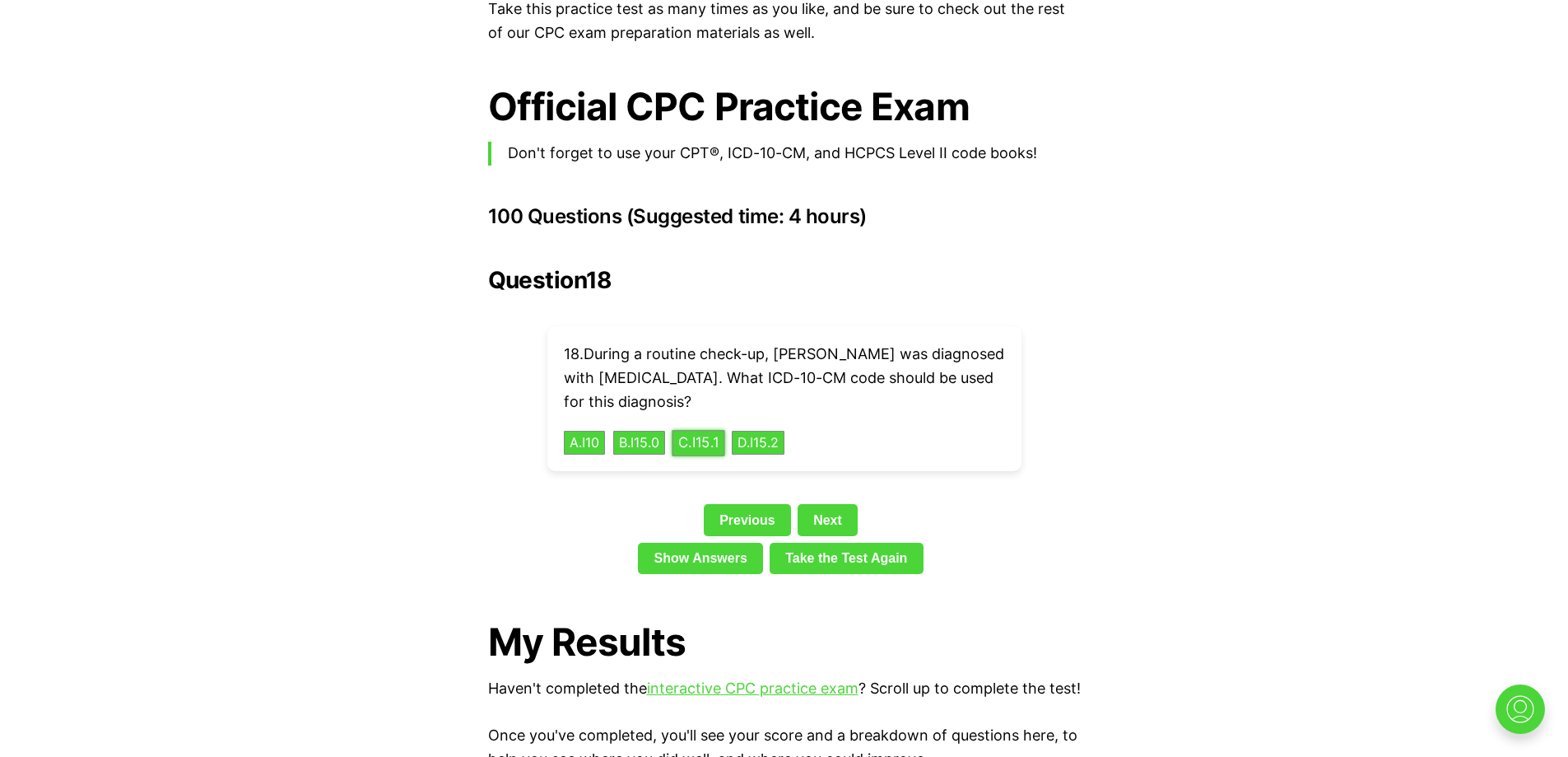
click at [723, 430] on button "C . I15.1" at bounding box center [699, 442] width 53 height 26
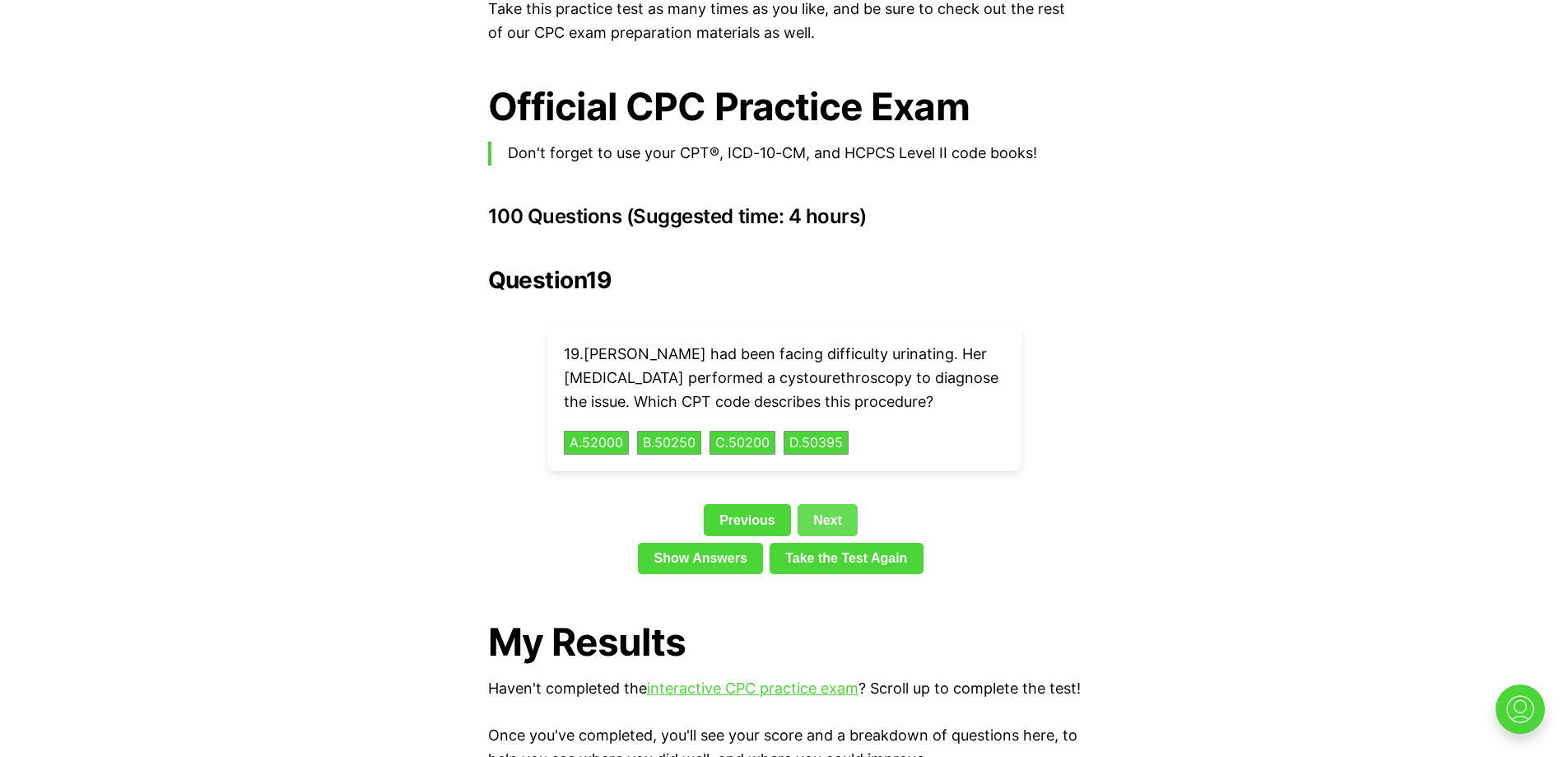
click at [834, 504] on link "Next" at bounding box center [828, 520] width 60 height 32
drag, startPoint x: 602, startPoint y: 435, endPoint x: 637, endPoint y: 441, distance: 35.5
click at [603, 435] on button "A . 31255" at bounding box center [595, 443] width 62 height 25
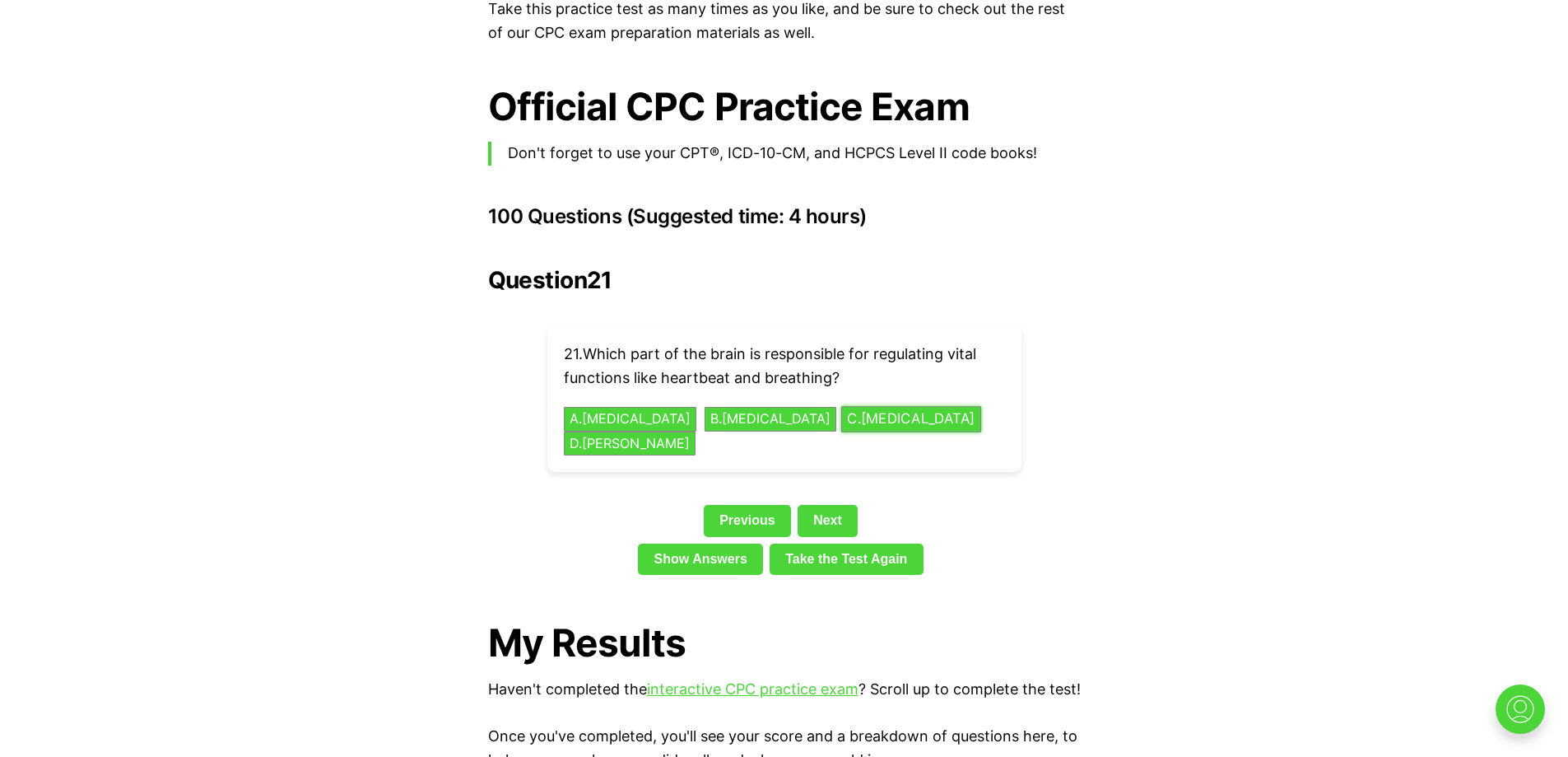
click at [861, 406] on button "C . [MEDICAL_DATA]" at bounding box center [910, 418] width 140 height 26
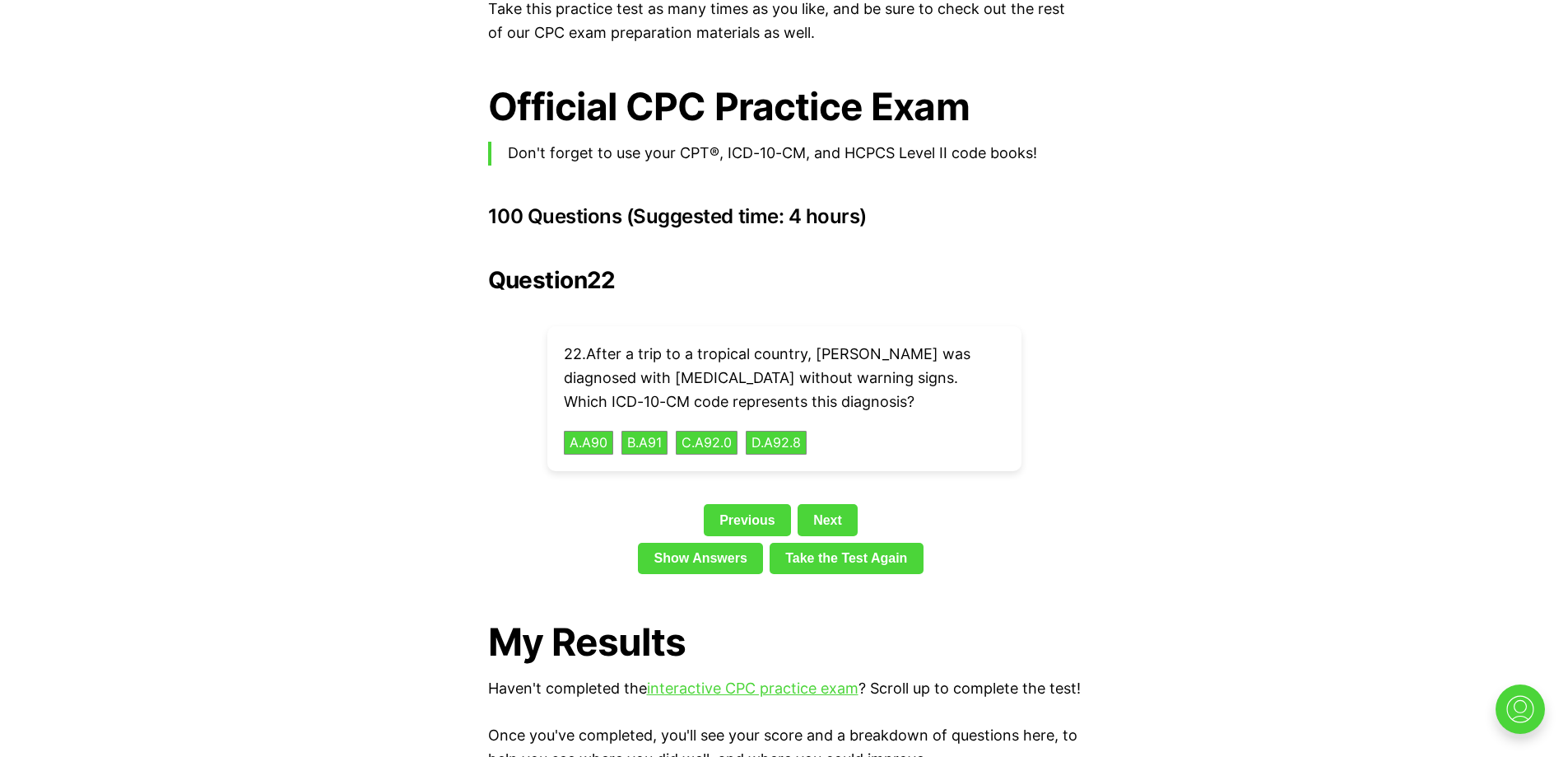
click at [778, 431] on div "22 . After a trip to a tropical country, [PERSON_NAME] was diagnosed with [MEDI…" at bounding box center [784, 399] width 474 height 145
click at [782, 430] on button "D . A92.8" at bounding box center [776, 442] width 64 height 26
click at [595, 430] on button "A . 50320" at bounding box center [597, 442] width 69 height 26
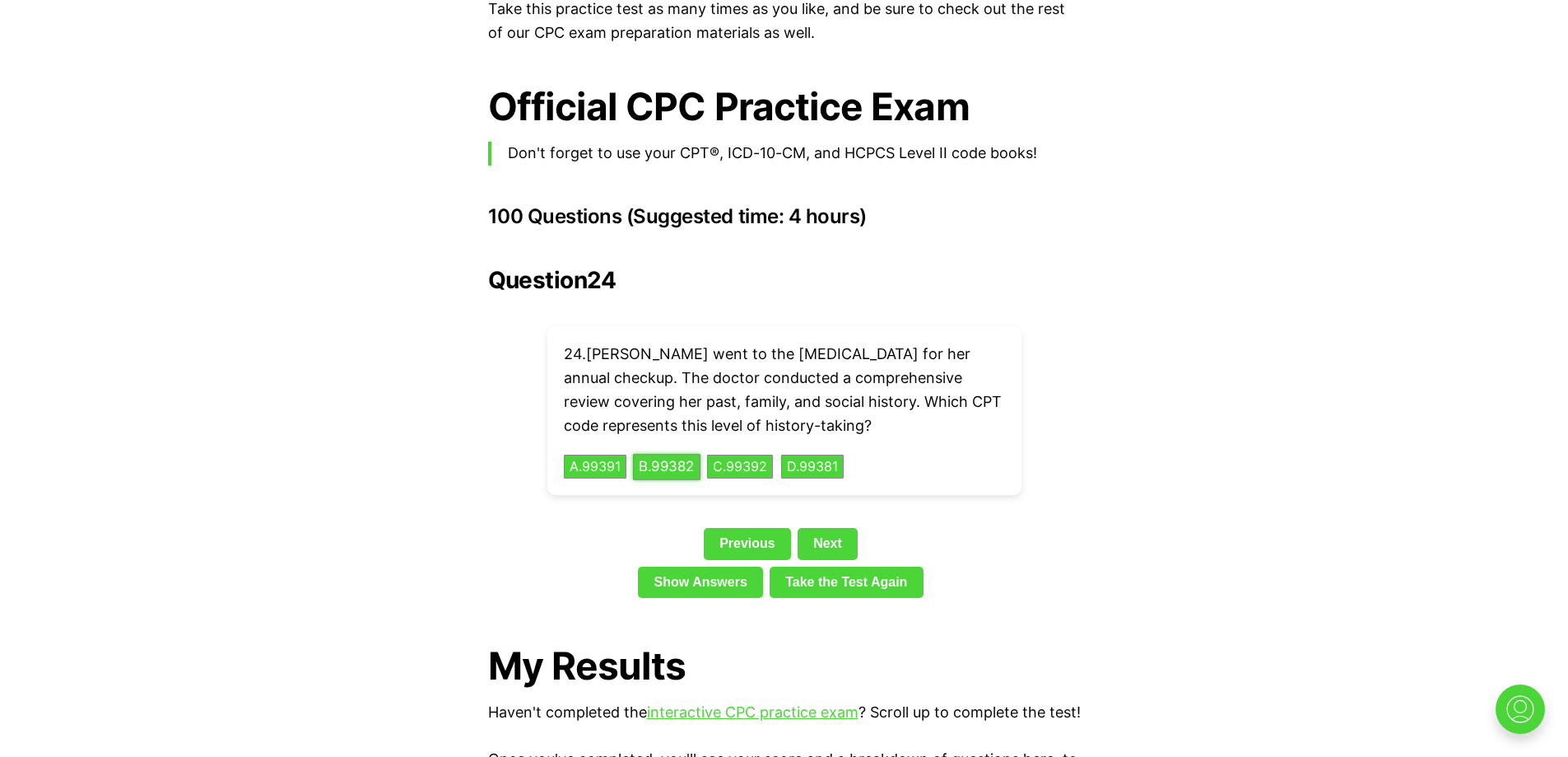
click at [678, 454] on button "B . 99382" at bounding box center [667, 467] width 68 height 26
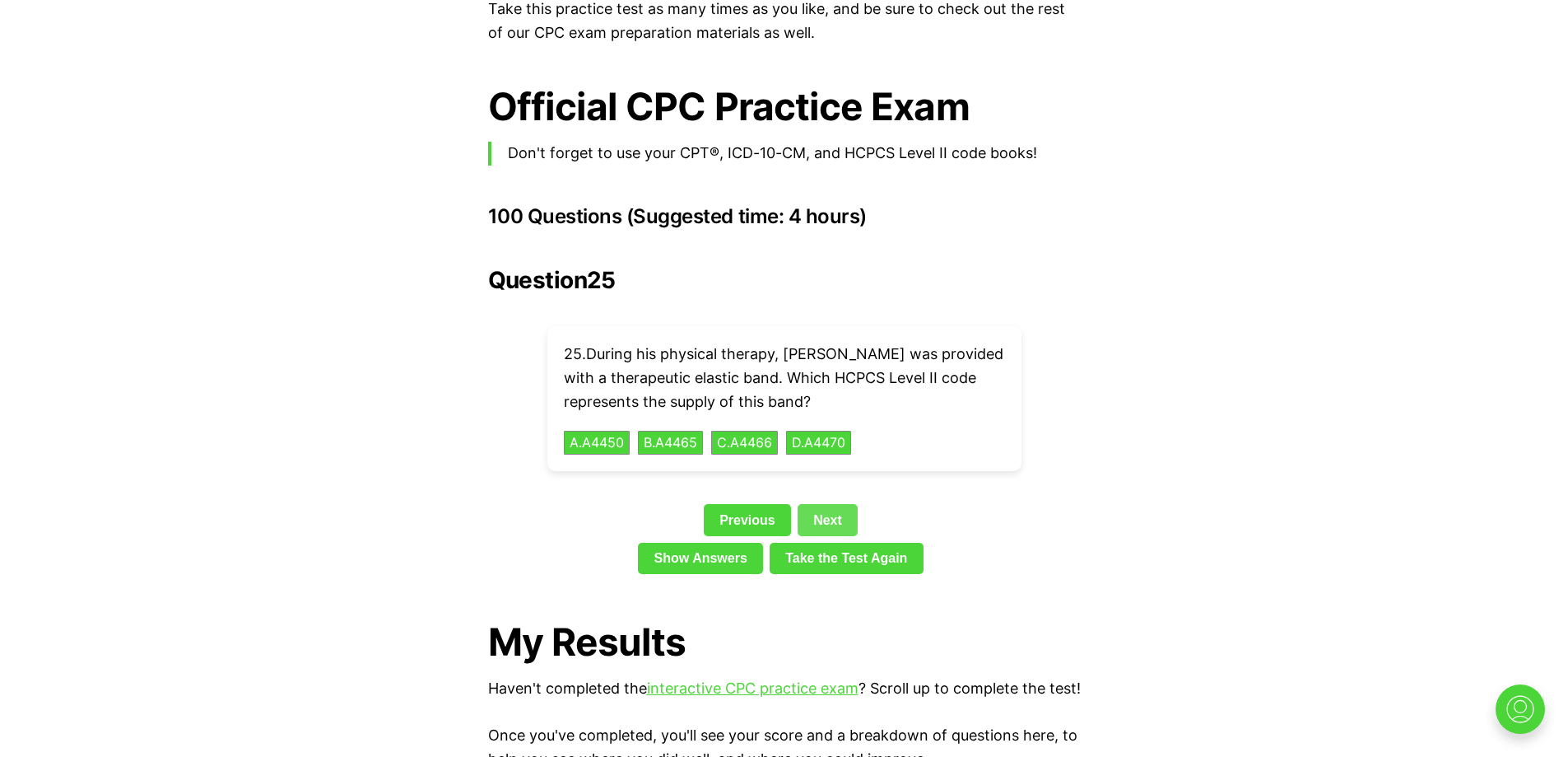
click at [832, 504] on link "Next" at bounding box center [828, 520] width 60 height 32
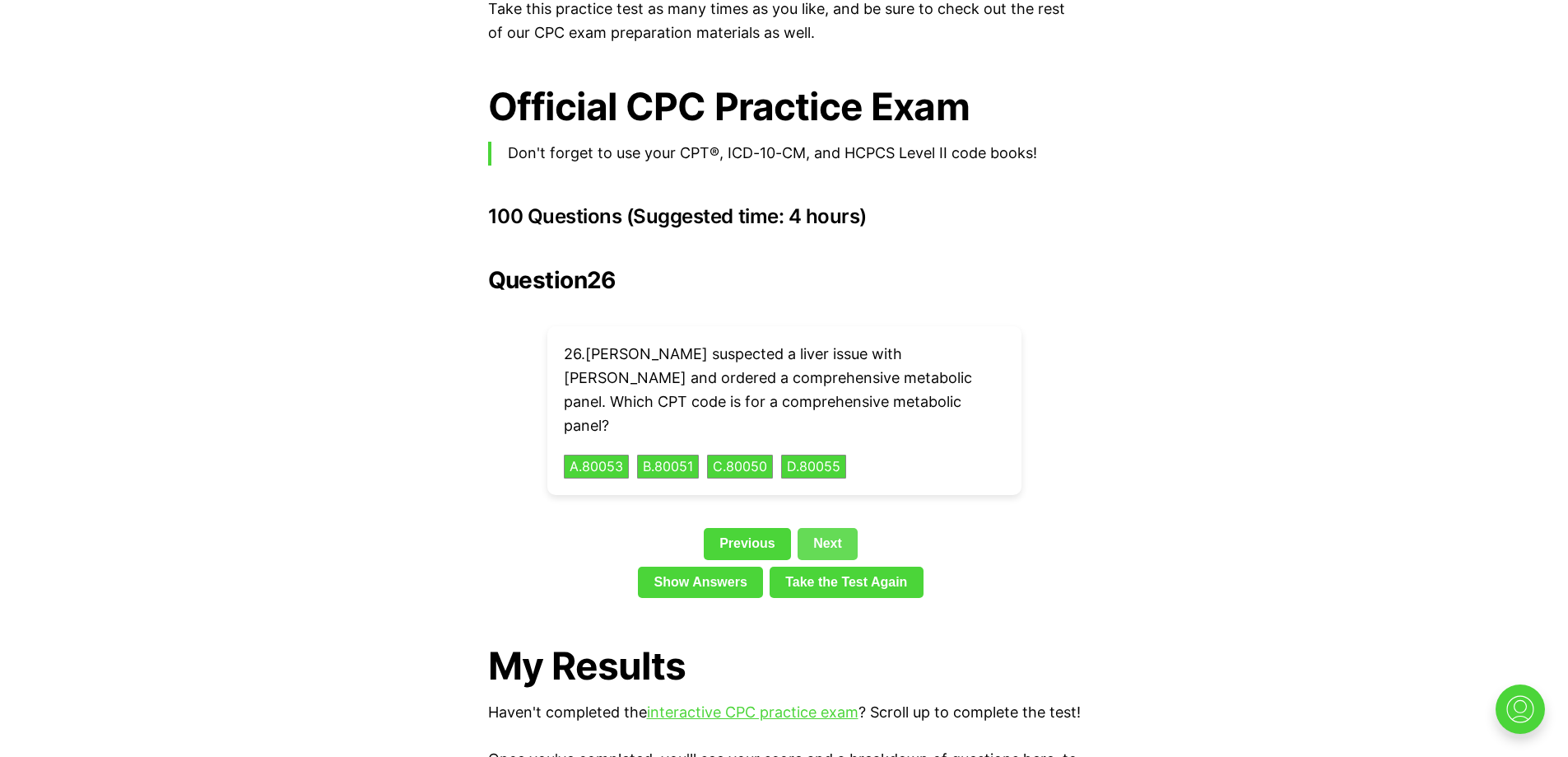
click at [842, 528] on link "Next" at bounding box center [828, 544] width 60 height 32
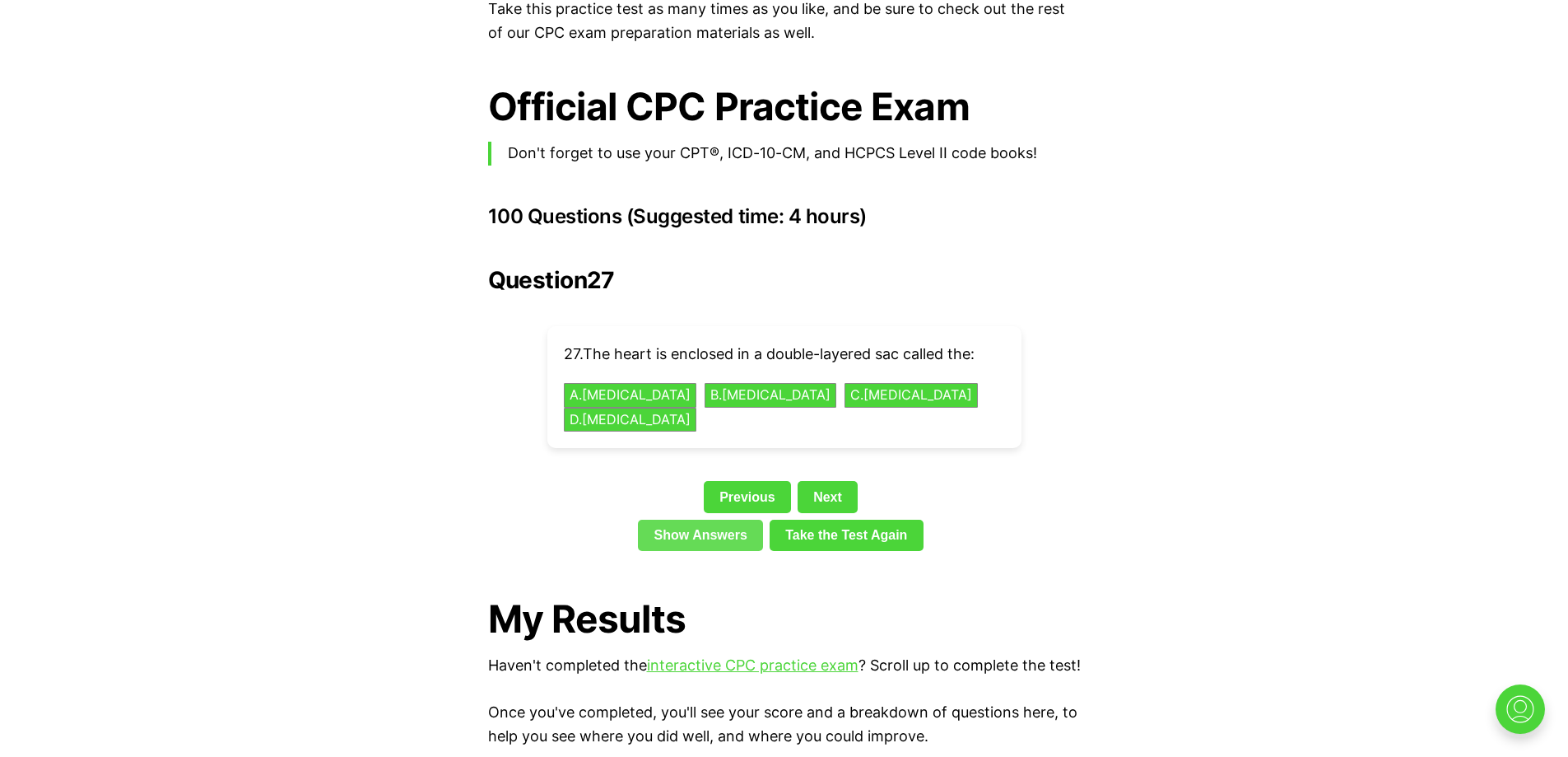
click at [714, 519] on link "Show Answers" at bounding box center [700, 535] width 125 height 32
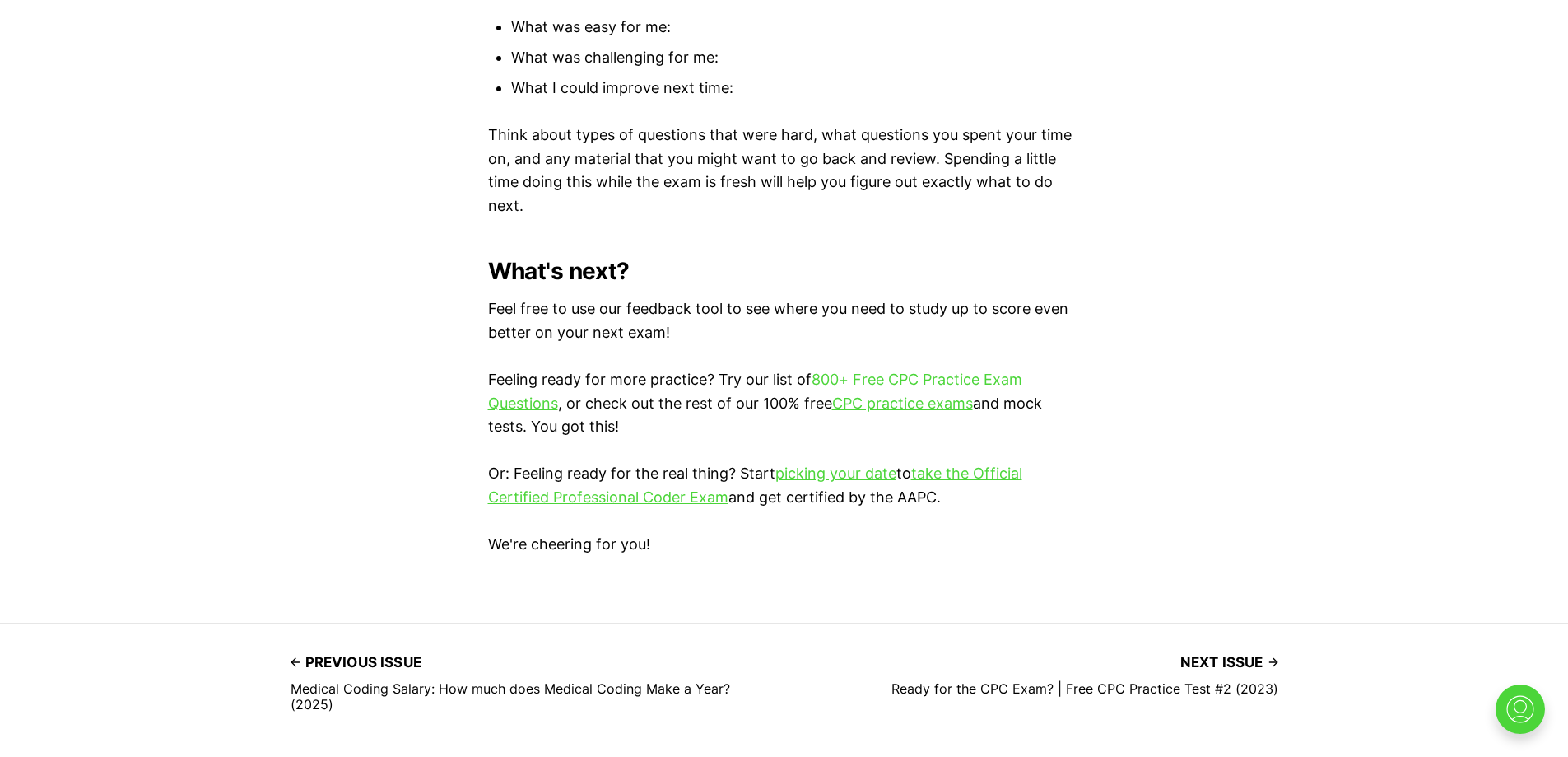
scroll to position [12711, 0]
